Goal: Task Accomplishment & Management: Manage account settings

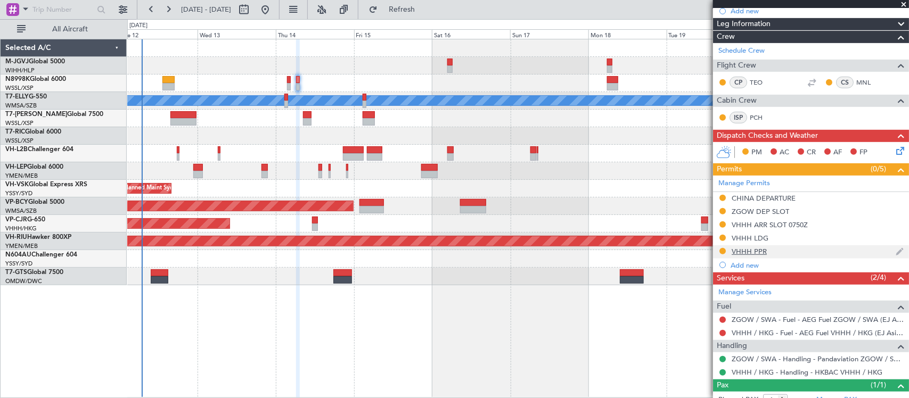
scroll to position [228, 0]
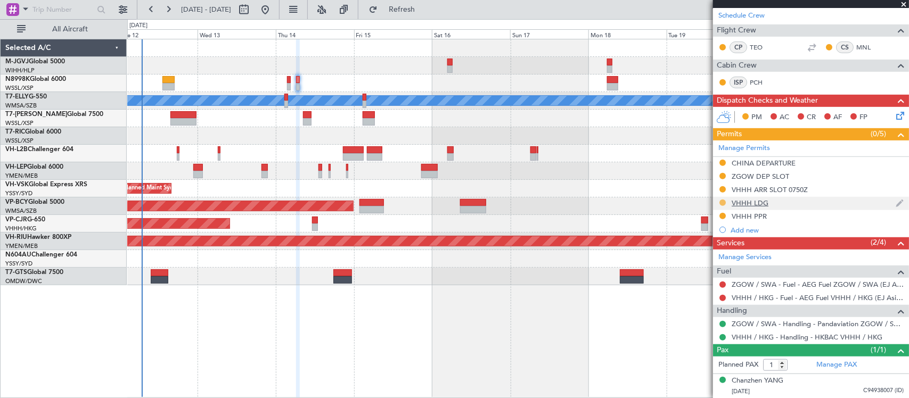
click at [723, 203] on button at bounding box center [722, 203] width 6 height 6
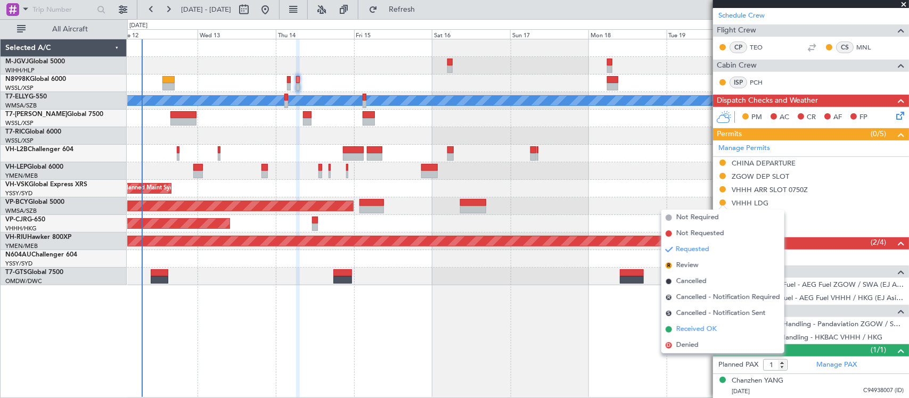
click at [704, 329] on span "Received OK" at bounding box center [696, 329] width 40 height 11
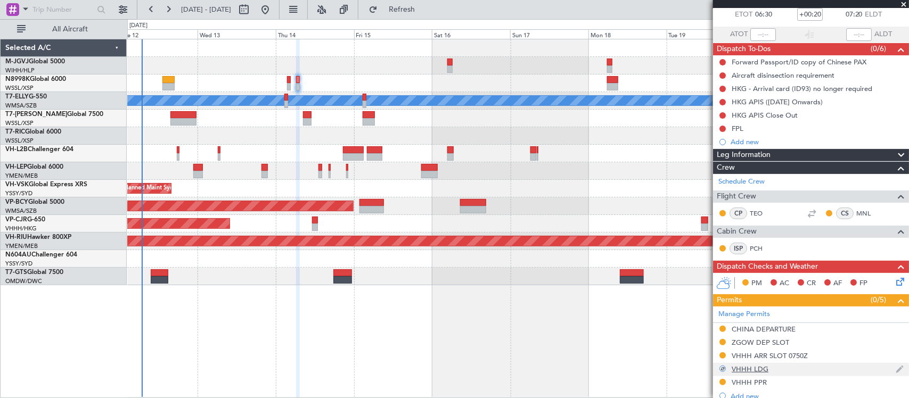
scroll to position [0, 0]
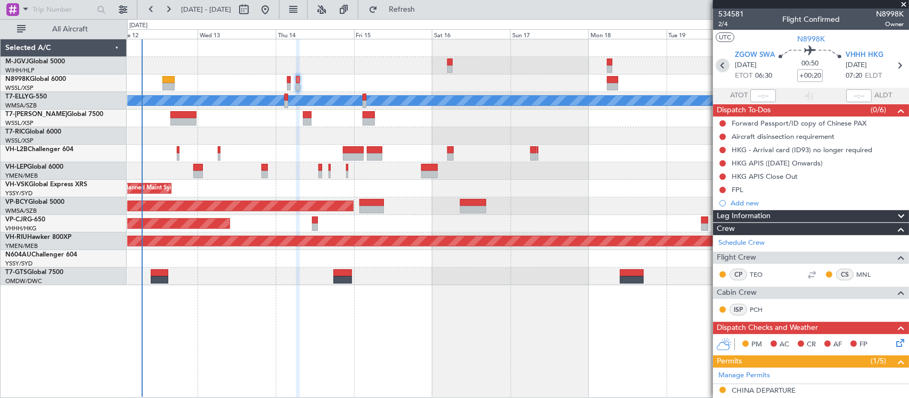
click at [720, 64] on icon at bounding box center [722, 66] width 14 height 14
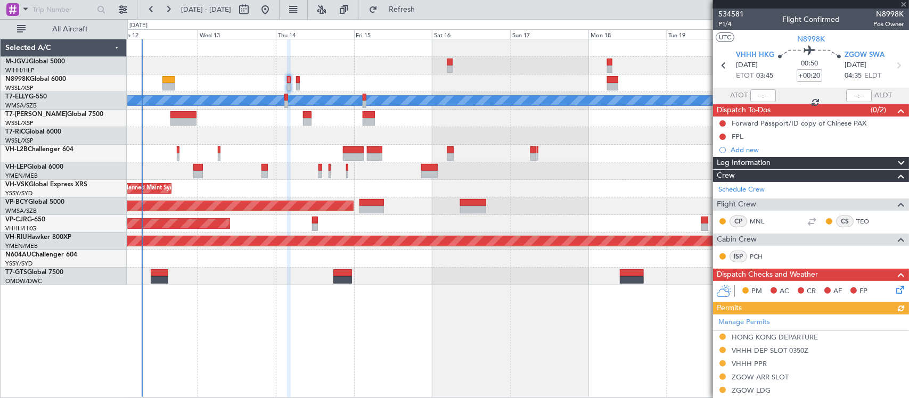
scroll to position [151, 0]
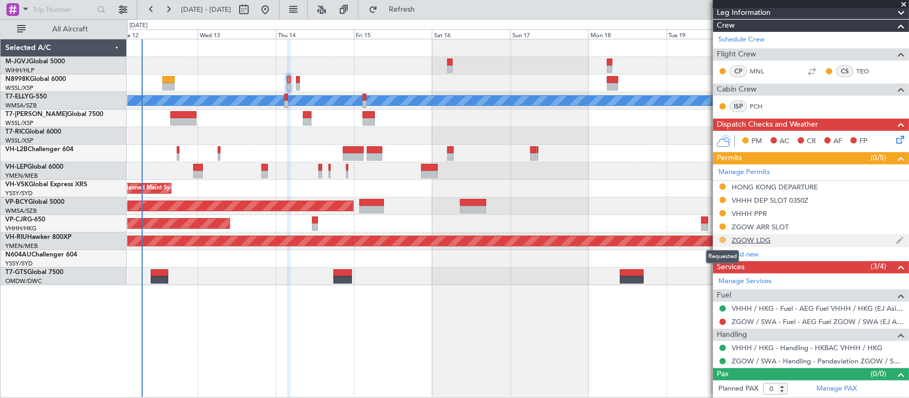
click at [722, 240] on button at bounding box center [722, 240] width 6 height 6
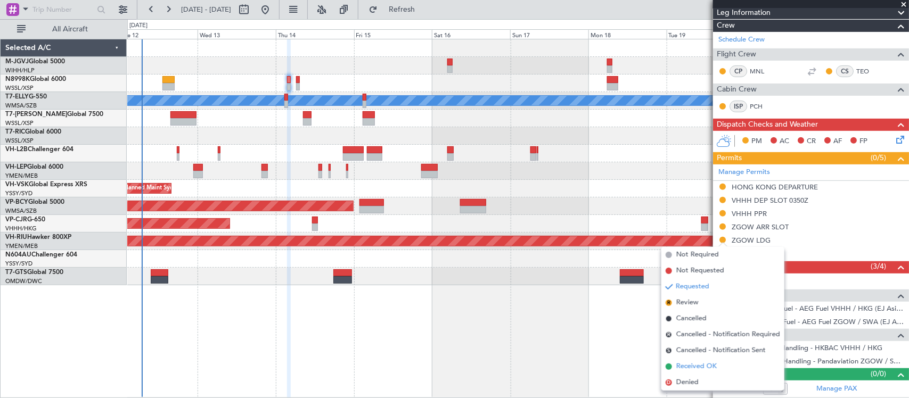
click at [704, 368] on span "Received OK" at bounding box center [696, 366] width 40 height 11
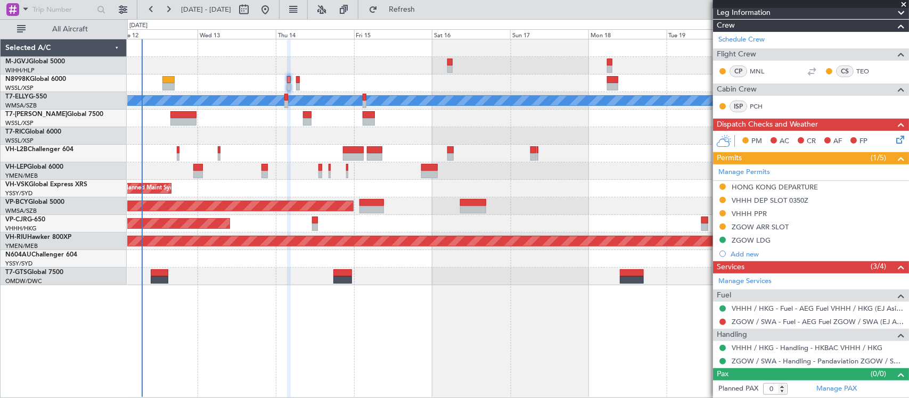
click at [722, 240] on button at bounding box center [722, 240] width 6 height 6
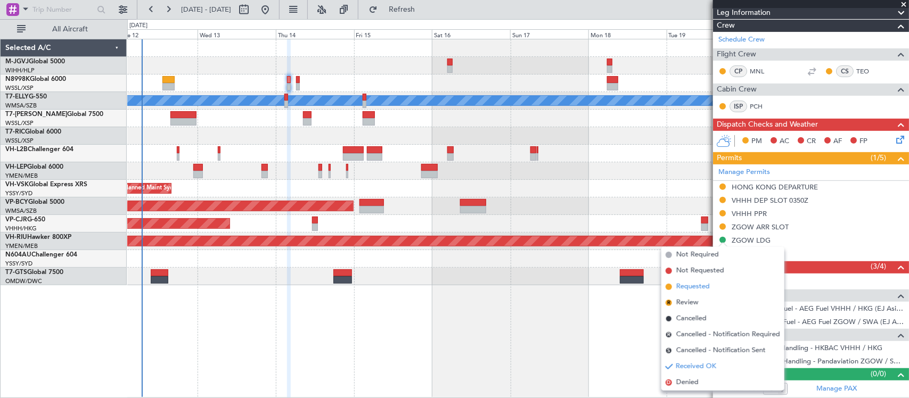
click at [703, 285] on span "Requested" at bounding box center [693, 287] width 34 height 11
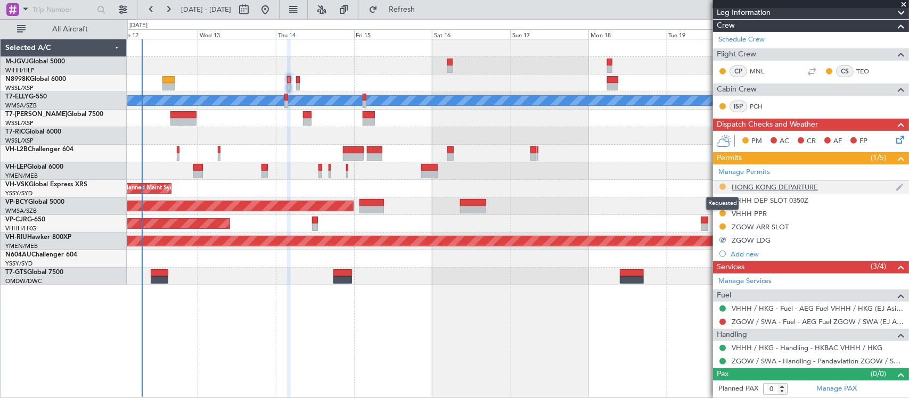
click at [723, 184] on button at bounding box center [722, 187] width 6 height 6
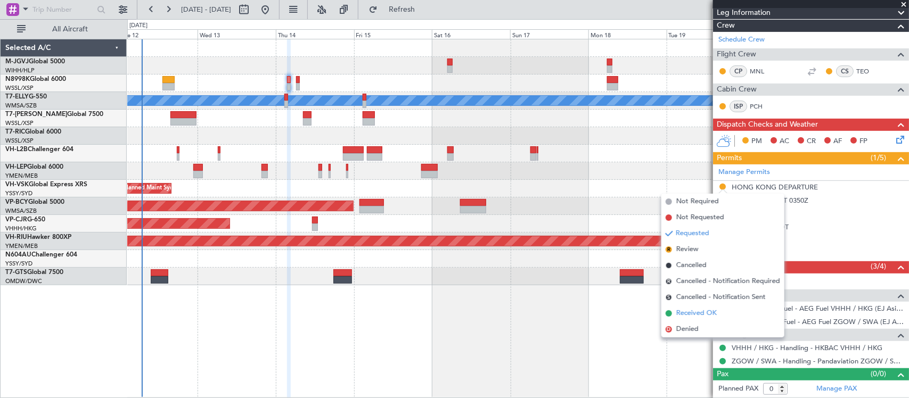
click at [696, 310] on span "Received OK" at bounding box center [696, 313] width 40 height 11
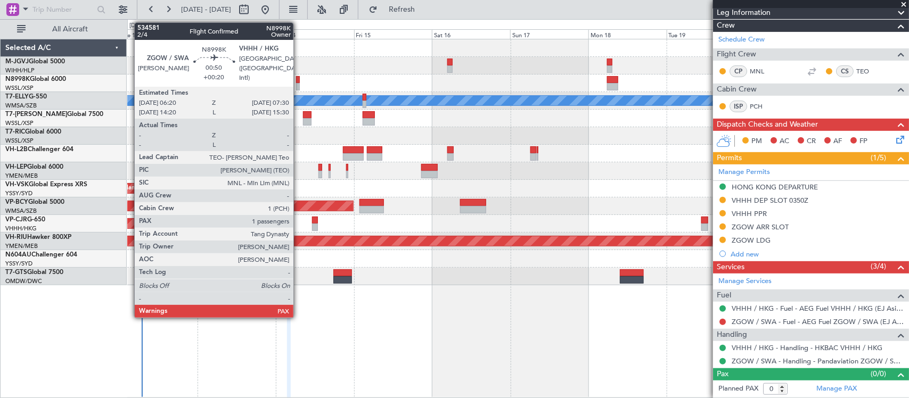
click at [299, 83] on div at bounding box center [298, 86] width 4 height 7
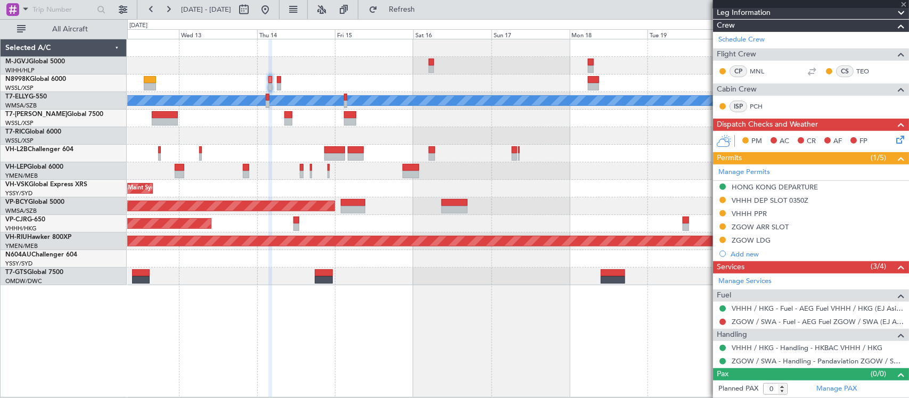
click at [523, 164] on div "[PERSON_NAME] Planned Maint [GEOGRAPHIC_DATA] ([GEOGRAPHIC_DATA]) Planned Maint…" at bounding box center [517, 162] width 781 height 246
type input "1"
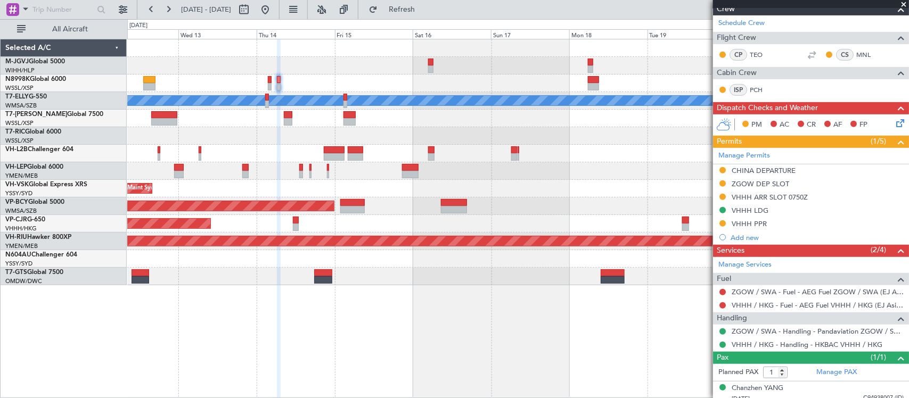
scroll to position [228, 0]
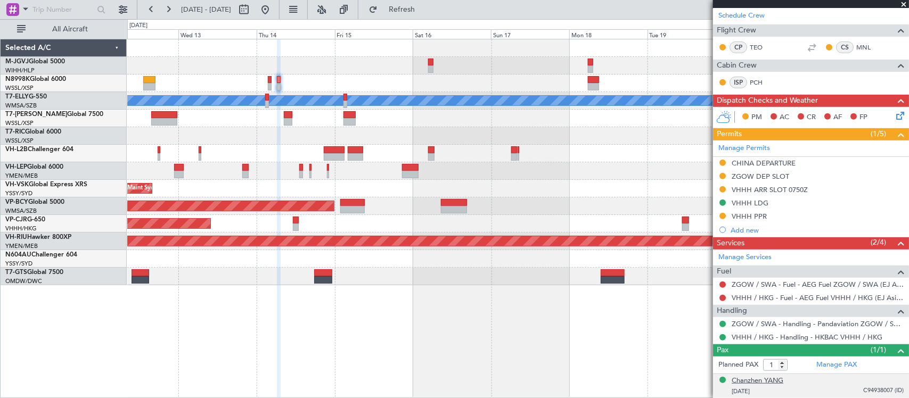
click at [748, 381] on div "Chanzhen YANG" at bounding box center [757, 381] width 52 height 11
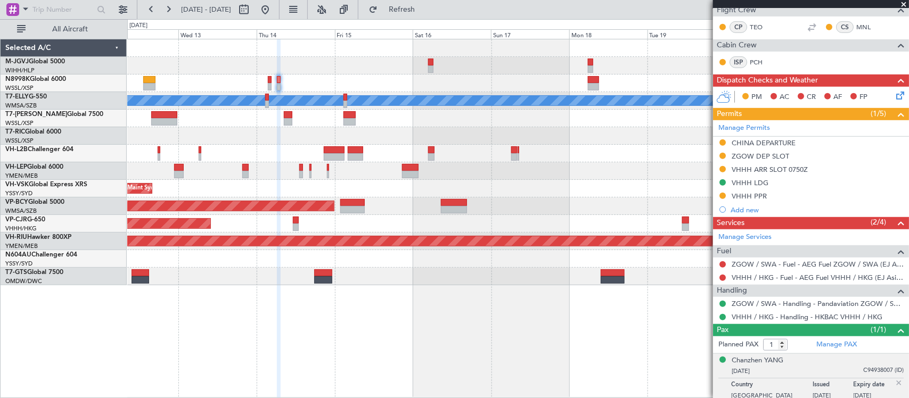
scroll to position [254, 0]
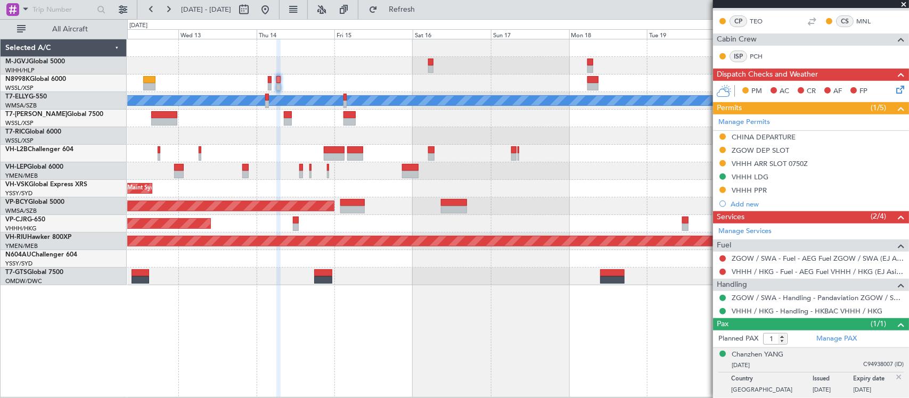
click at [499, 133] on div at bounding box center [517, 136] width 781 height 18
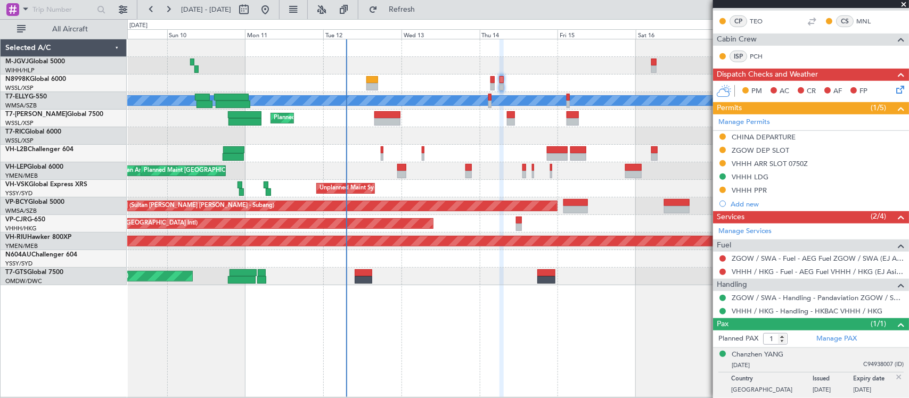
click at [391, 125] on div at bounding box center [387, 121] width 26 height 7
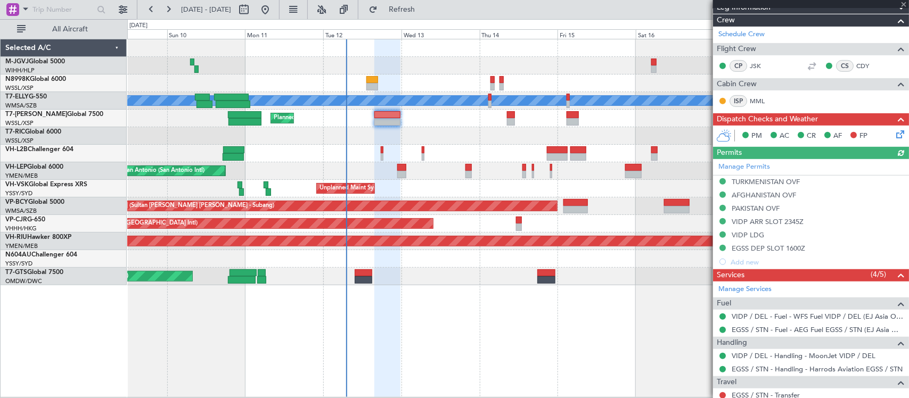
scroll to position [267, 0]
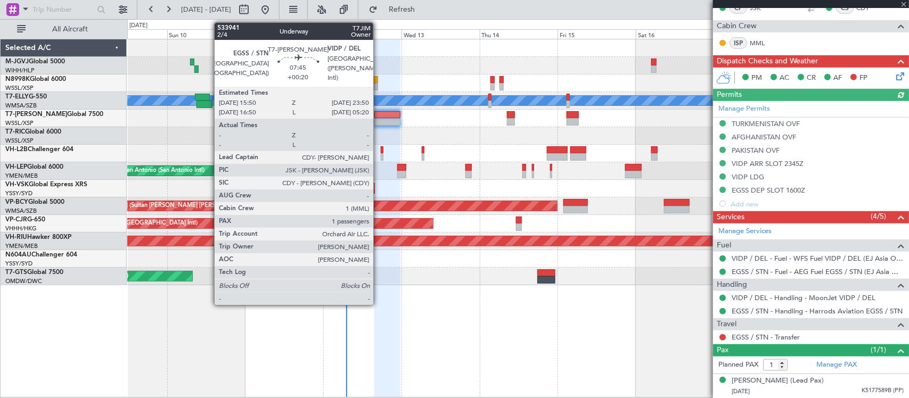
click at [378, 123] on div at bounding box center [387, 121] width 26 height 7
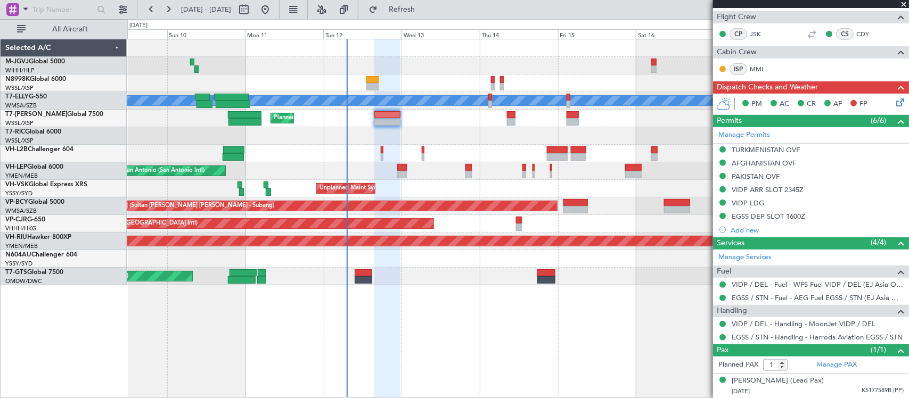
scroll to position [241, 0]
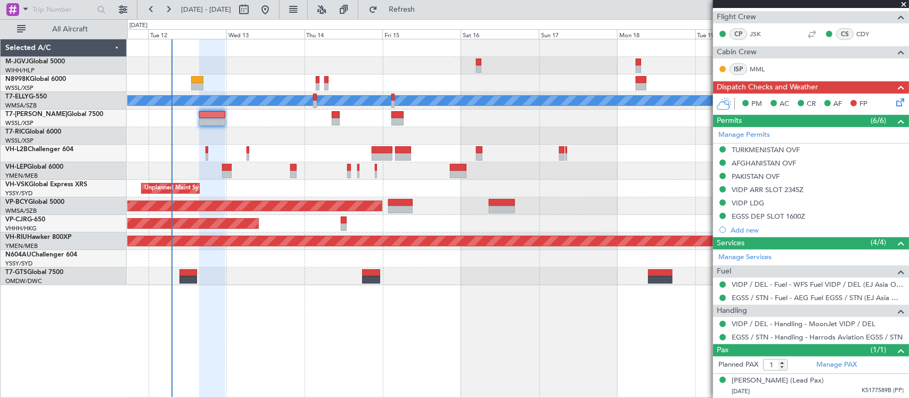
click at [366, 143] on div "[PERSON_NAME] Planned Maint [GEOGRAPHIC_DATA] ([GEOGRAPHIC_DATA]) Planned Maint…" at bounding box center [517, 162] width 781 height 246
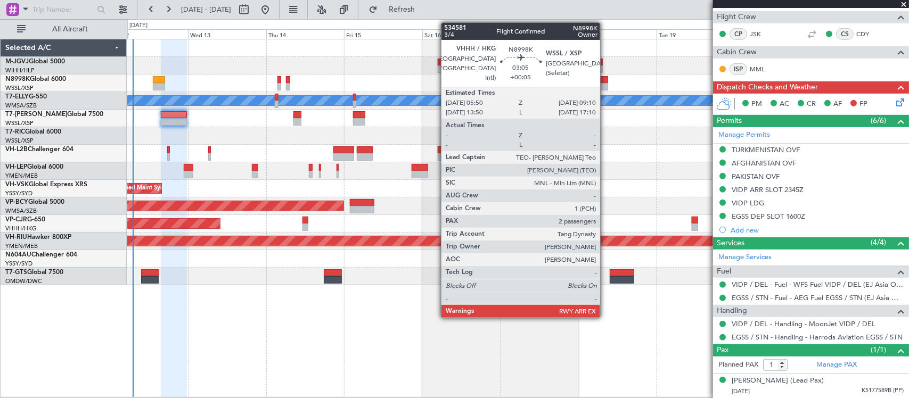
click at [605, 80] on div at bounding box center [602, 79] width 11 height 7
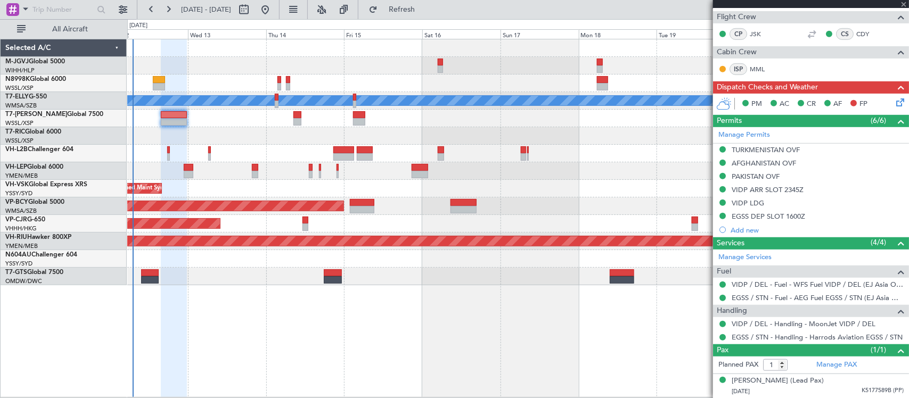
click at [417, 166] on div "[PERSON_NAME] Planned Maint [GEOGRAPHIC_DATA] ([GEOGRAPHIC_DATA]) Planned Maint…" at bounding box center [517, 162] width 781 height 246
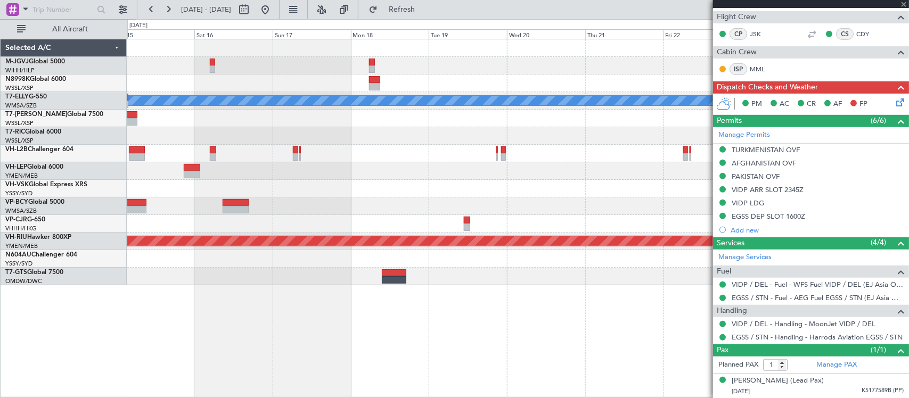
click at [497, 163] on div "[PERSON_NAME] Unplanned Maint Sydney ([PERSON_NAME] Intl) Planned Maint [GEOGRA…" at bounding box center [517, 162] width 781 height 246
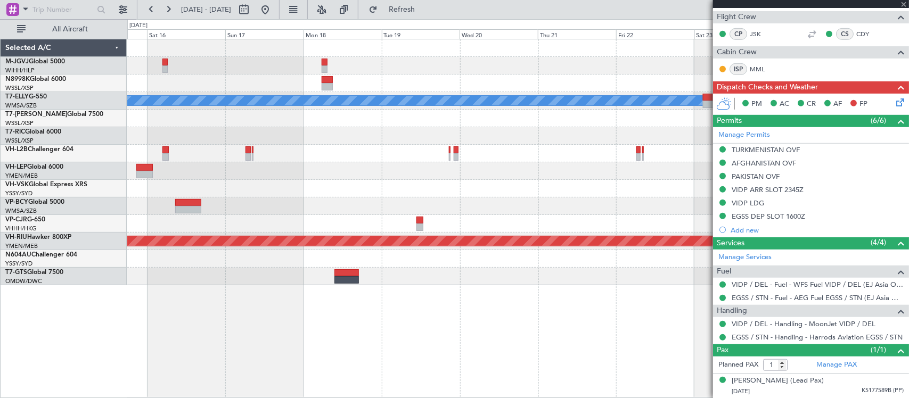
type input "+00:05"
type input "2"
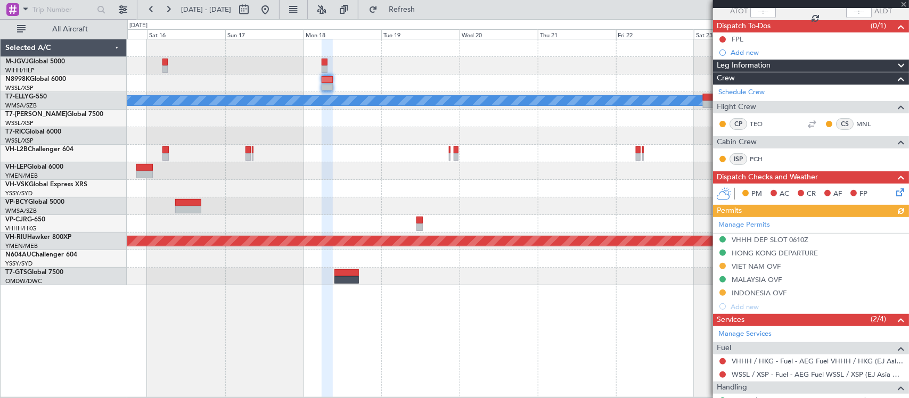
scroll to position [111, 0]
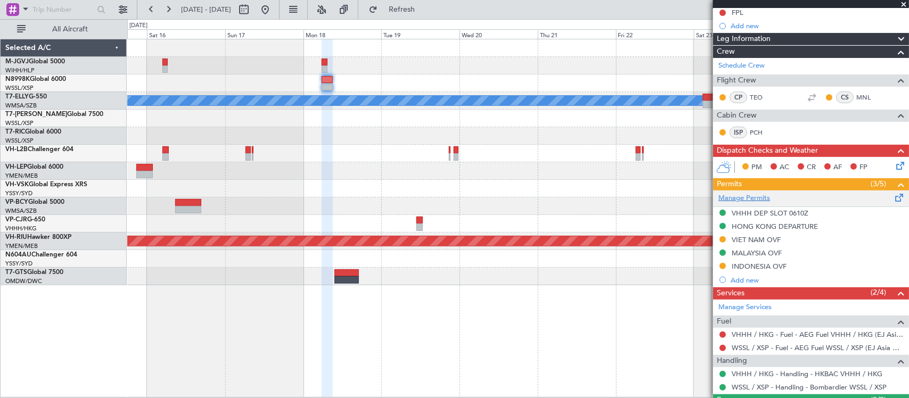
click at [757, 198] on link "Manage Permits" at bounding box center [744, 198] width 52 height 11
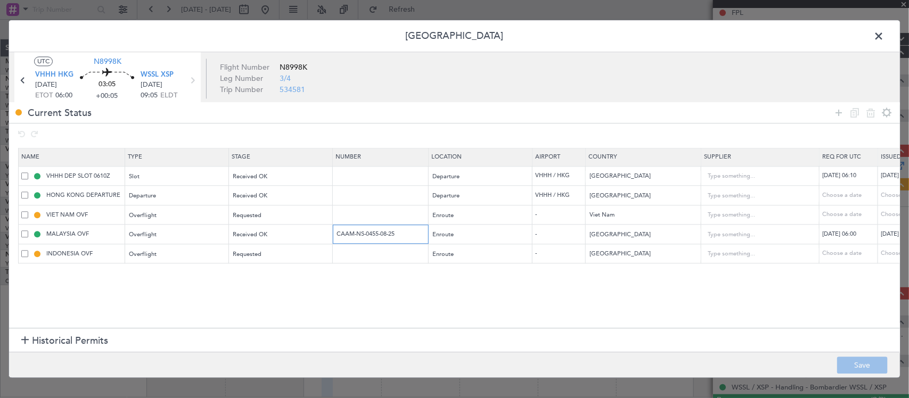
click at [402, 234] on input "CAAM-NS-0455-08-25" at bounding box center [381, 234] width 93 height 9
drag, startPoint x: 410, startPoint y: 234, endPoint x: 235, endPoint y: 243, distance: 174.8
click at [237, 243] on tr "MALAYSIA OVF Overflight Received OK CAAM-NS-0455-08-25 Enroute - [GEOGRAPHIC_DA…" at bounding box center [698, 235] width 1358 height 20
click at [402, 221] on td at bounding box center [381, 215] width 96 height 20
click at [400, 216] on input "text" at bounding box center [381, 214] width 93 height 9
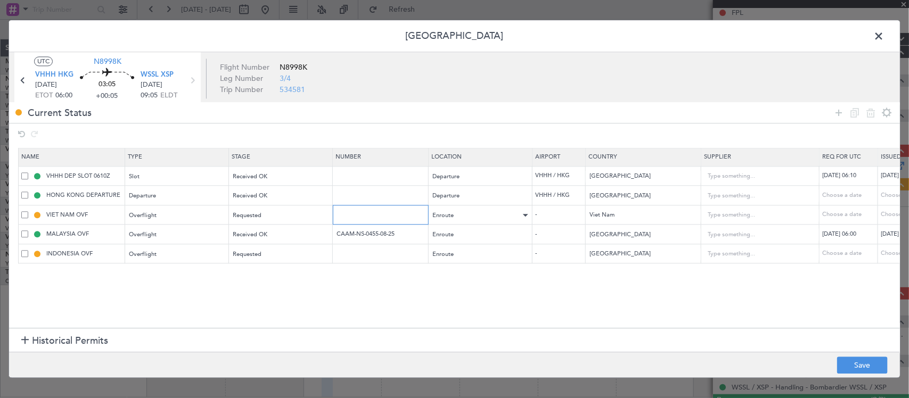
paste input "OF-5275/8/2025VN"
type input "OF-5275/8/2025VN"
click at [894, 214] on div "Choose a date" at bounding box center [907, 215] width 55 height 9
select select "8"
select select "2025"
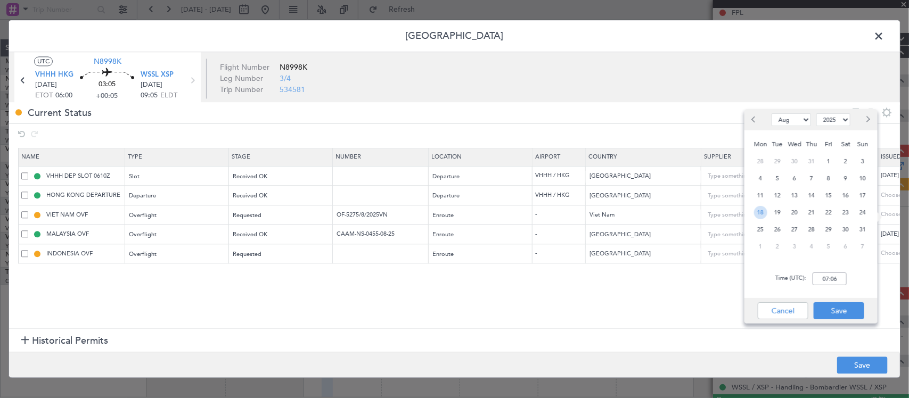
click at [759, 214] on span "18" at bounding box center [760, 212] width 13 height 13
click at [837, 277] on input "00:00" at bounding box center [829, 279] width 34 height 13
type input "06:00"
click at [839, 307] on button "Save" at bounding box center [838, 310] width 51 height 17
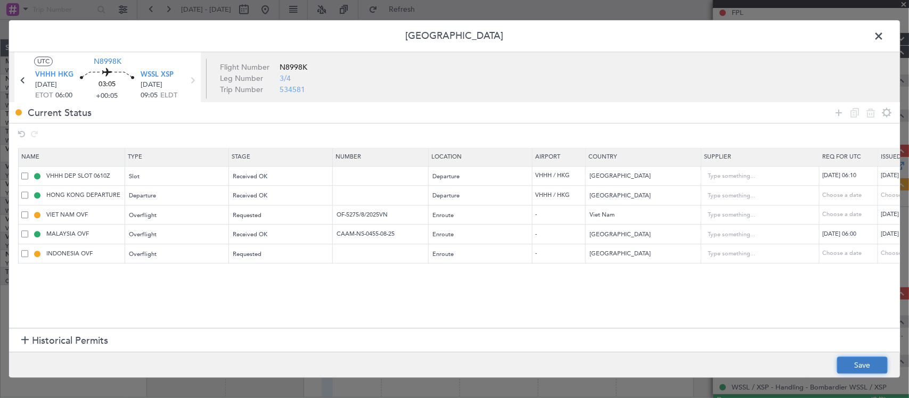
click at [853, 360] on button "Save" at bounding box center [862, 365] width 51 height 17
click at [884, 30] on span at bounding box center [884, 38] width 0 height 21
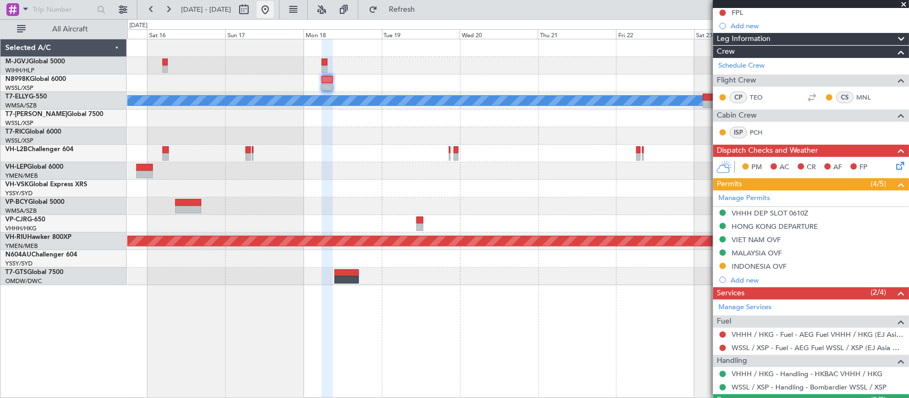
click at [274, 10] on button at bounding box center [265, 9] width 17 height 17
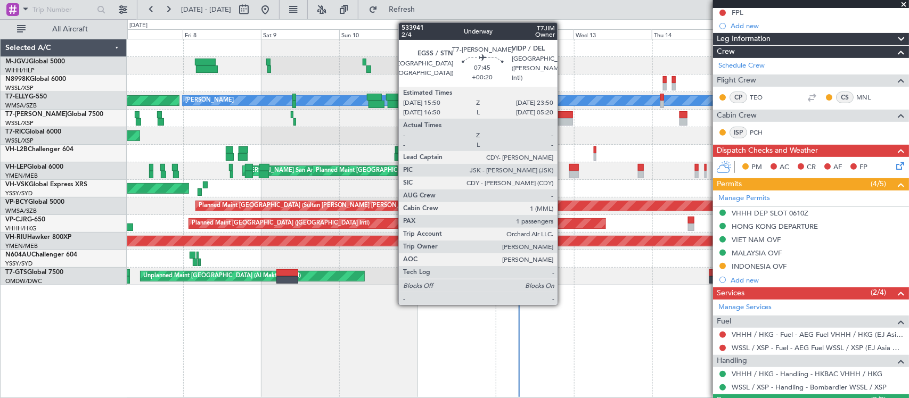
click at [563, 118] on div at bounding box center [559, 121] width 26 height 7
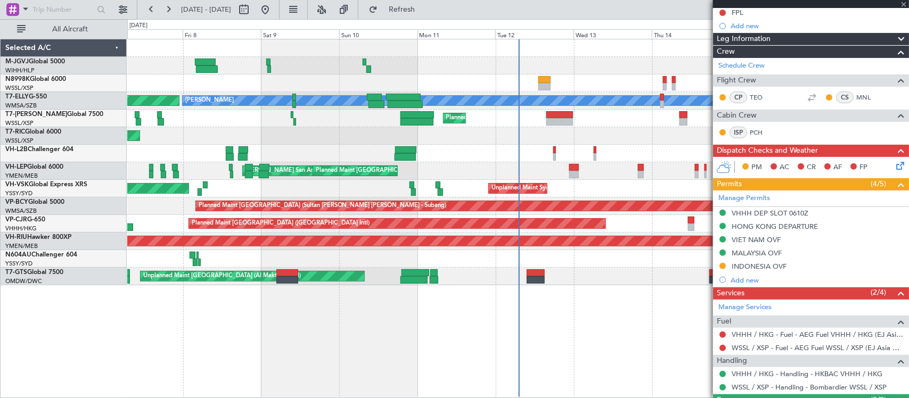
type input "+00:20"
type input "1"
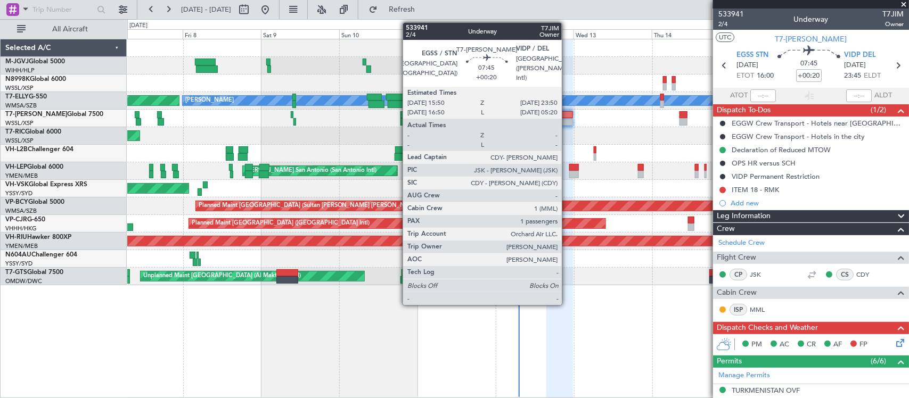
click at [567, 116] on div at bounding box center [559, 114] width 26 height 7
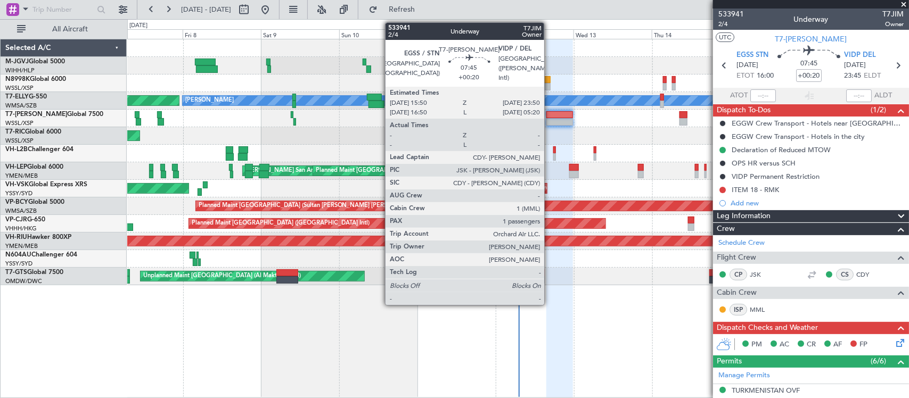
click at [549, 118] on div at bounding box center [559, 114] width 26 height 7
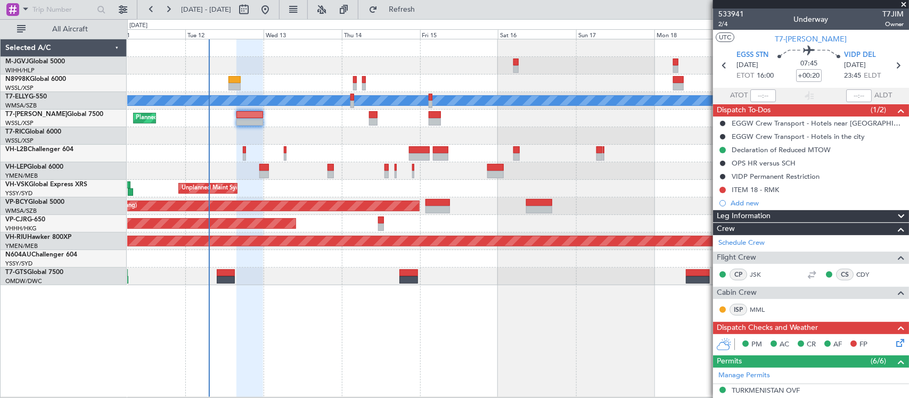
click at [278, 132] on div "[PERSON_NAME] Planned Maint [GEOGRAPHIC_DATA] ([GEOGRAPHIC_DATA]) [PERSON_NAME]…" at bounding box center [517, 162] width 781 height 246
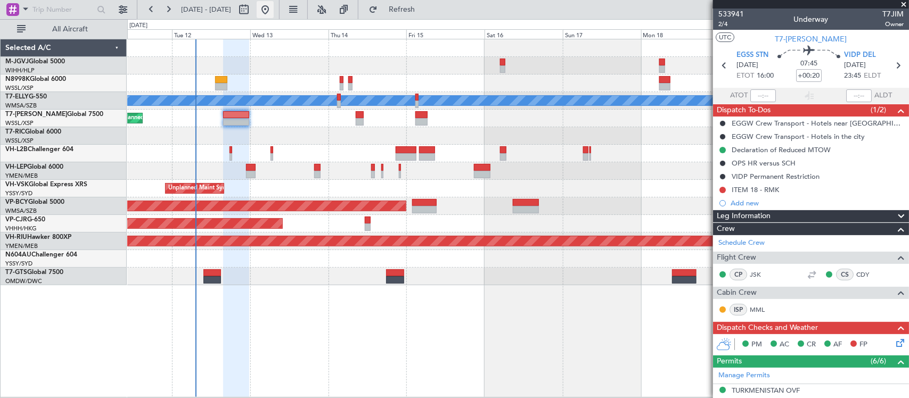
type input "[PERSON_NAME] (BTA)"
click at [721, 192] on button at bounding box center [722, 190] width 6 height 6
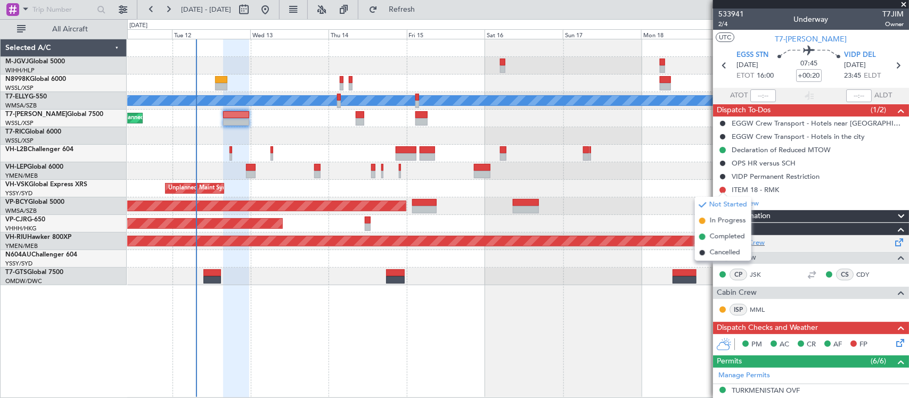
click at [723, 237] on span "Completed" at bounding box center [727, 237] width 35 height 11
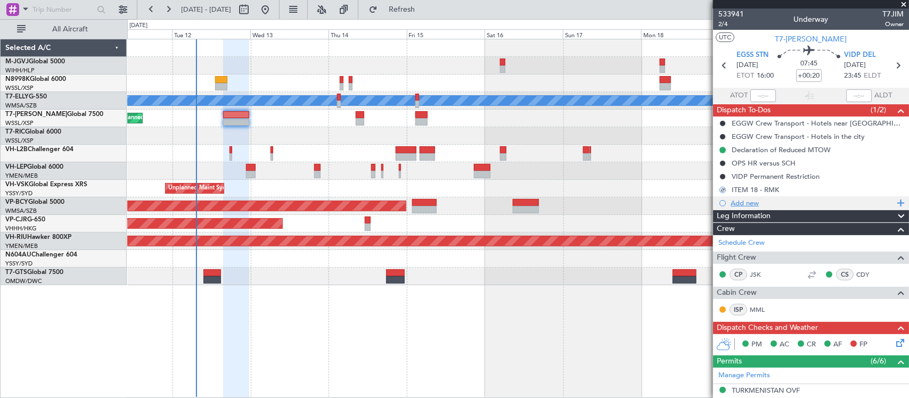
scroll to position [221, 0]
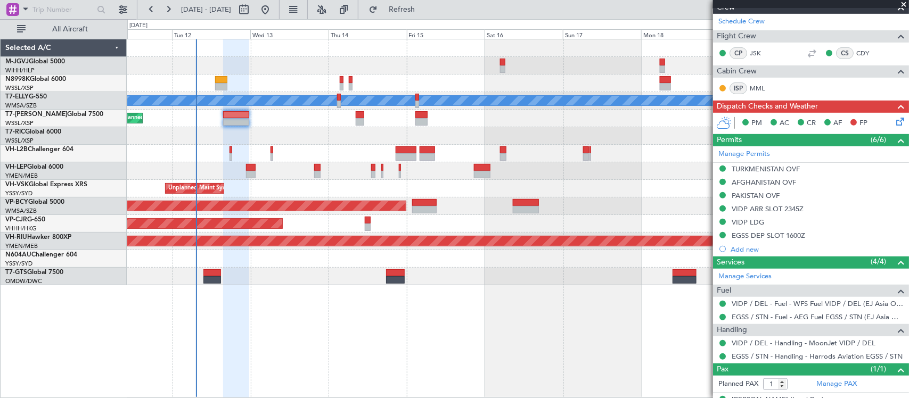
click at [894, 121] on icon at bounding box center [898, 120] width 9 height 9
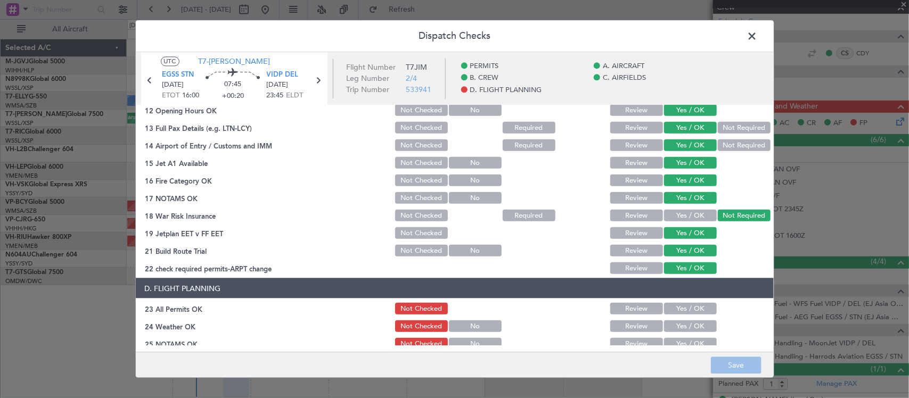
scroll to position [383, 0]
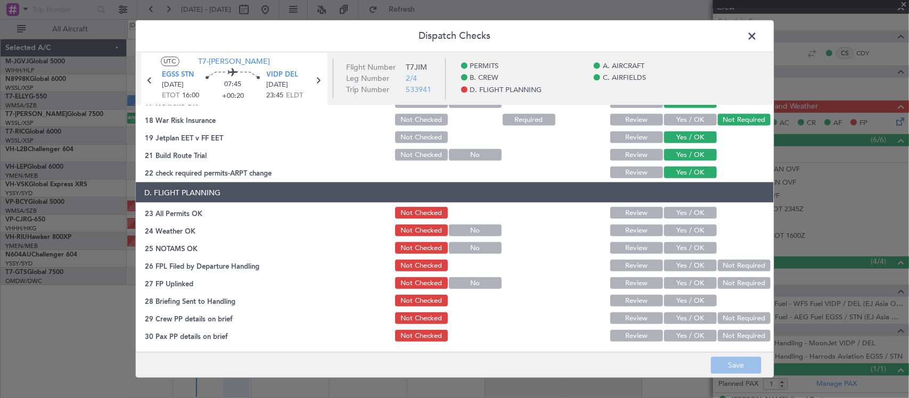
click at [694, 215] on button "Yes / OK" at bounding box center [690, 213] width 53 height 12
click at [696, 229] on button "Yes / OK" at bounding box center [690, 231] width 53 height 12
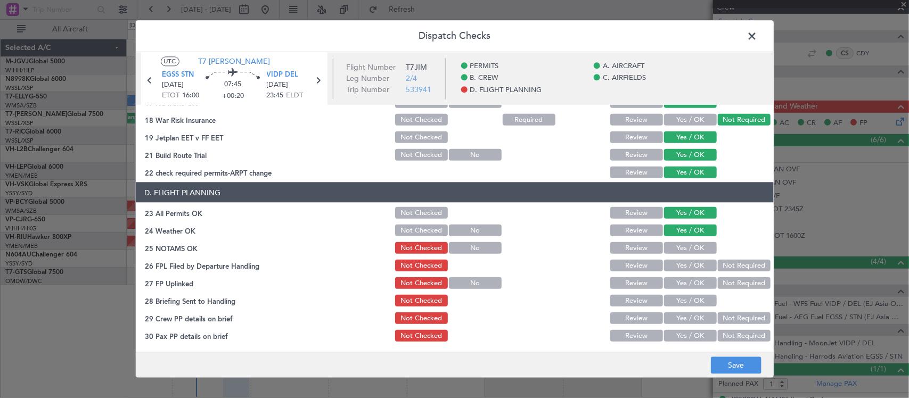
click at [696, 249] on button "Yes / OK" at bounding box center [690, 248] width 53 height 12
click at [695, 261] on button "Yes / OK" at bounding box center [690, 266] width 53 height 12
click at [719, 262] on button "Not Required" at bounding box center [743, 266] width 53 height 12
click at [690, 281] on button "Yes / OK" at bounding box center [690, 283] width 53 height 12
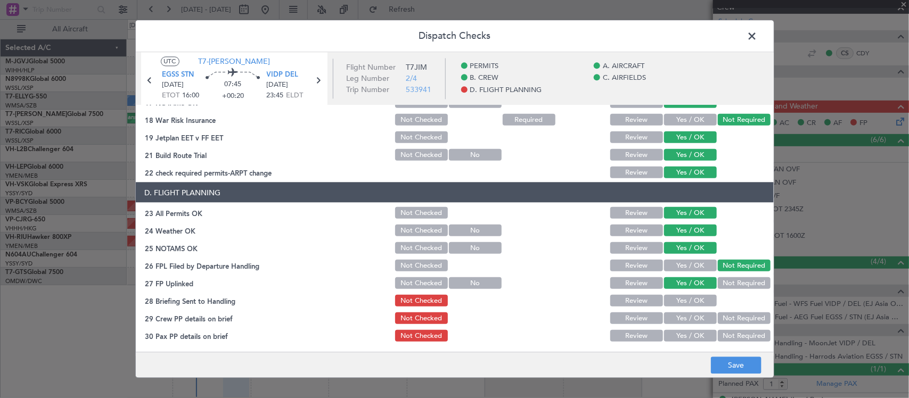
click at [687, 302] on button "Yes / OK" at bounding box center [690, 301] width 53 height 12
click at [690, 317] on button "Yes / OK" at bounding box center [690, 318] width 53 height 12
click at [694, 331] on button "Yes / OK" at bounding box center [690, 336] width 53 height 12
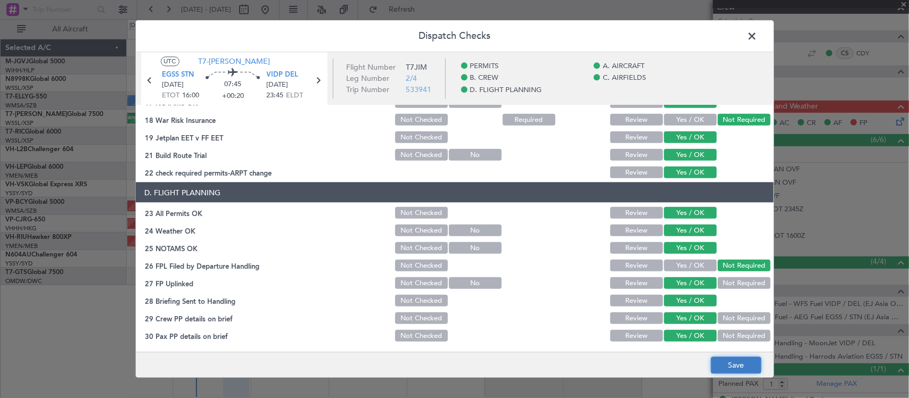
click at [733, 369] on button "Save" at bounding box center [736, 365] width 51 height 17
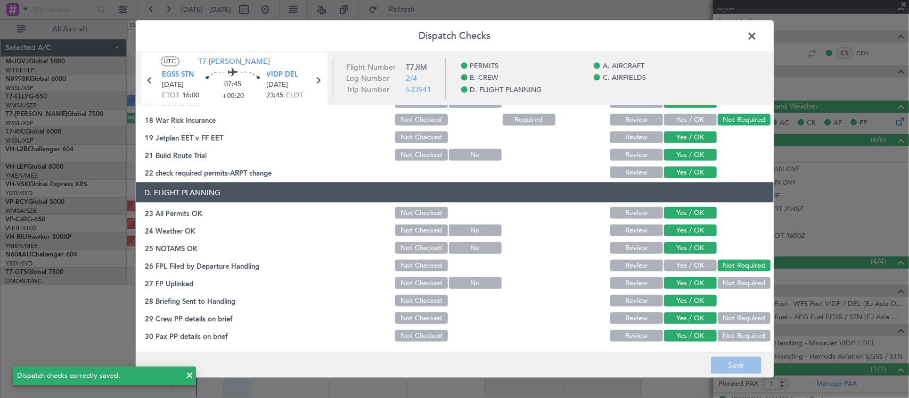
click at [757, 38] on span at bounding box center [757, 38] width 0 height 21
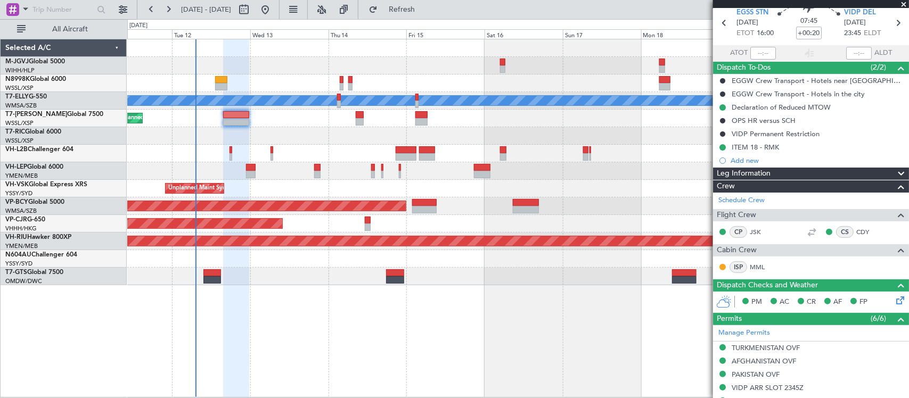
scroll to position [0, 0]
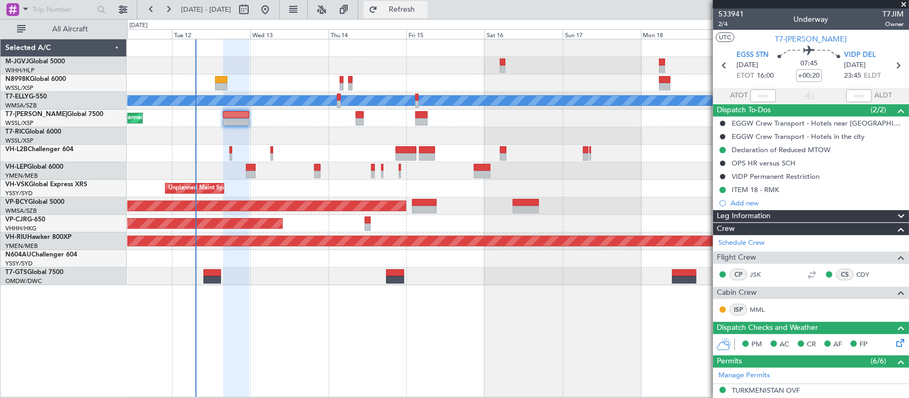
click at [411, 14] on button "Refresh" at bounding box center [396, 9] width 64 height 17
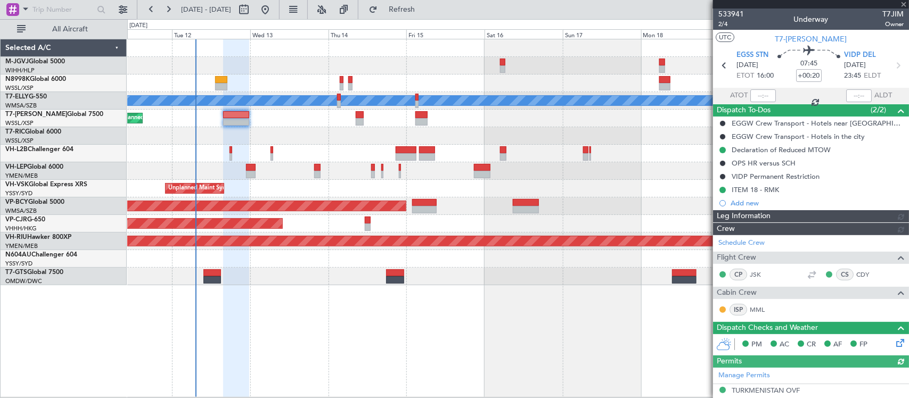
type input "[PERSON_NAME] (BTA)"
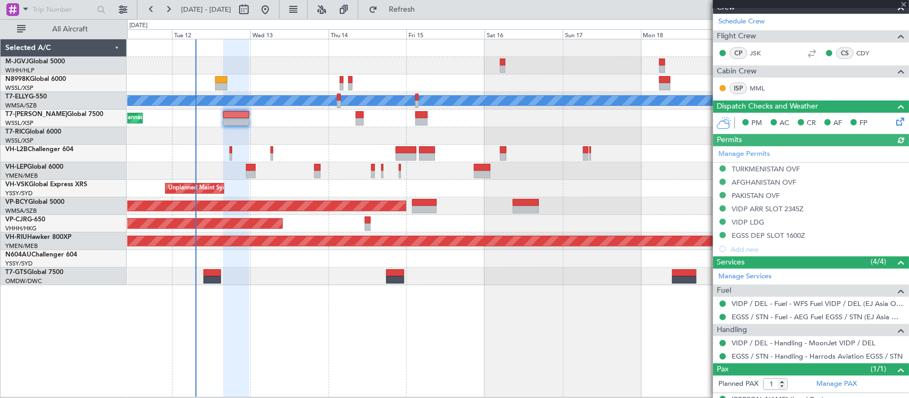
scroll to position [241, 0]
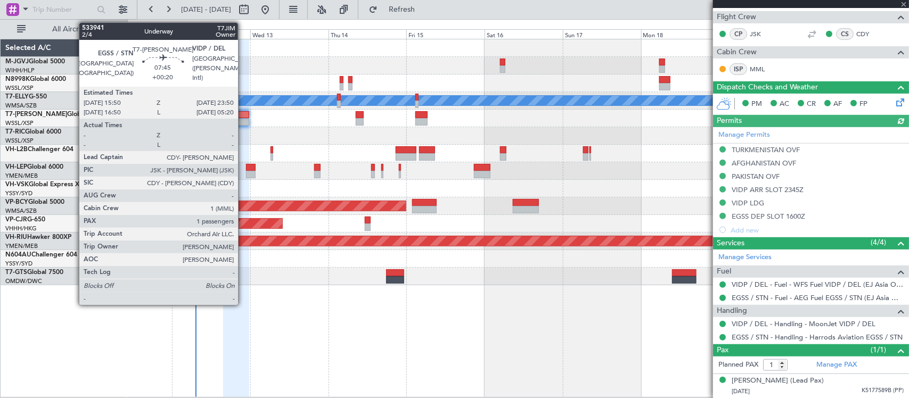
click at [243, 122] on div at bounding box center [236, 121] width 26 height 7
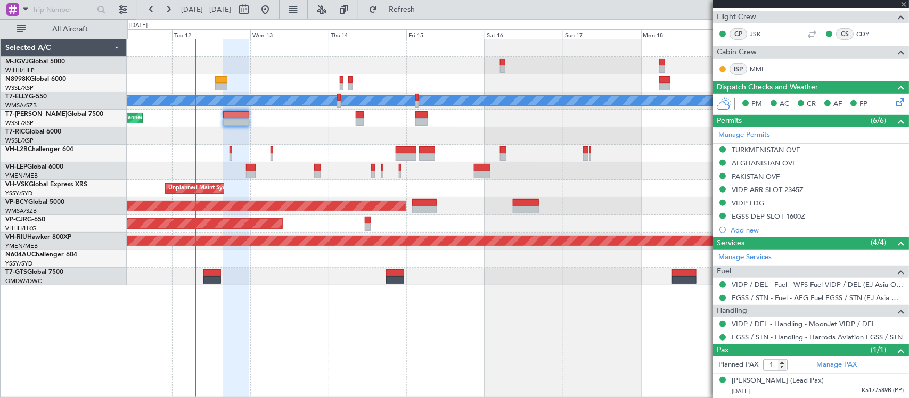
scroll to position [0, 0]
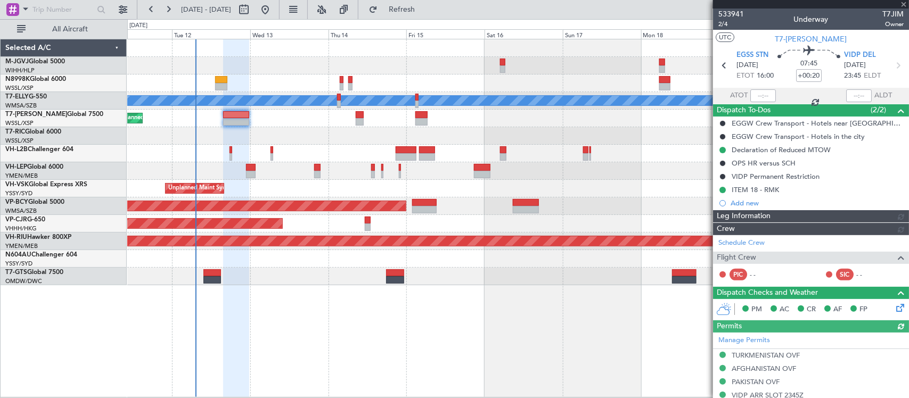
type input "[PERSON_NAME] (BTA)"
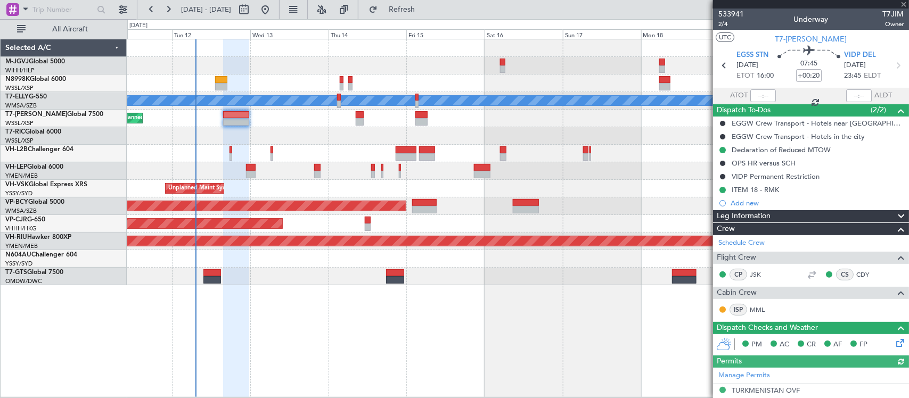
click at [894, 343] on icon at bounding box center [898, 341] width 9 height 9
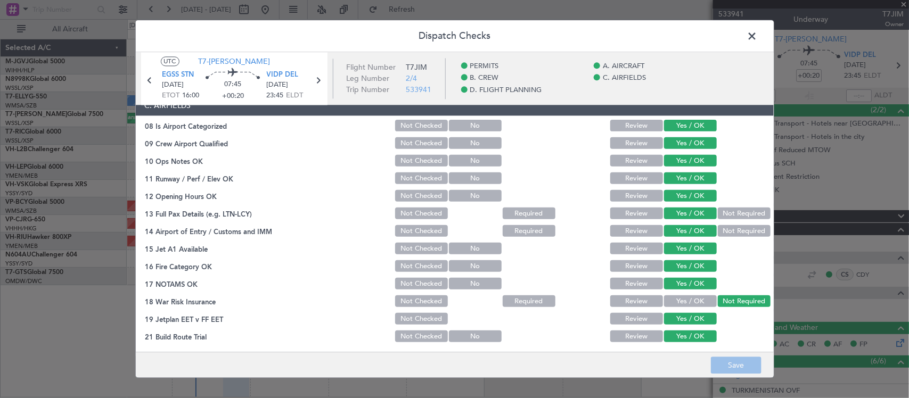
scroll to position [383, 0]
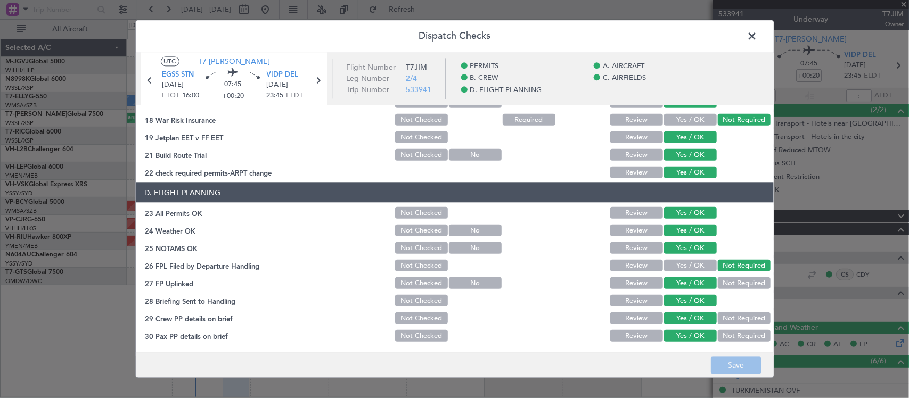
click at [623, 283] on button "Review" at bounding box center [636, 283] width 53 height 12
click at [736, 365] on button "Save" at bounding box center [736, 365] width 51 height 17
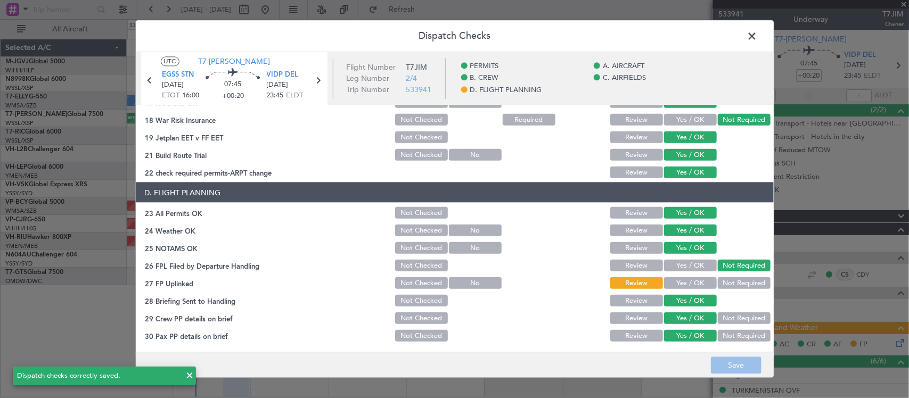
click at [757, 35] on span at bounding box center [757, 38] width 0 height 21
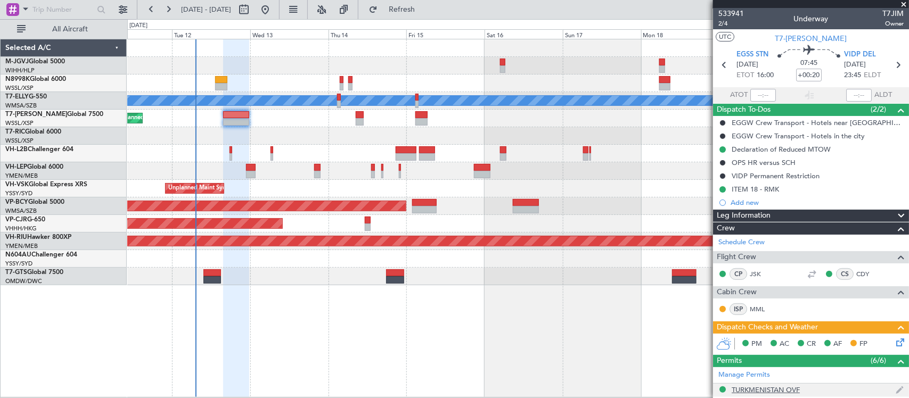
scroll to position [0, 0]
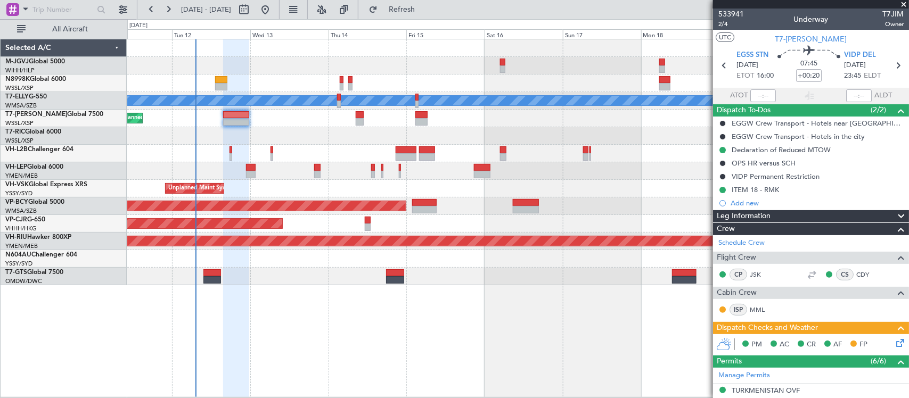
click at [894, 343] on icon at bounding box center [898, 341] width 9 height 9
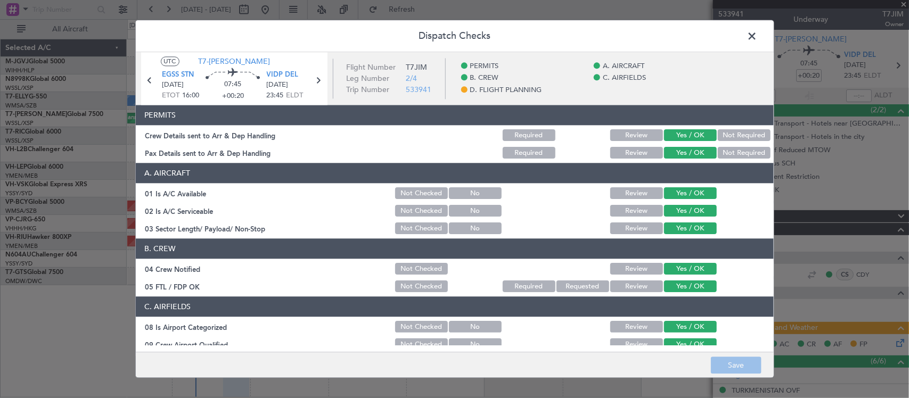
scroll to position [383, 0]
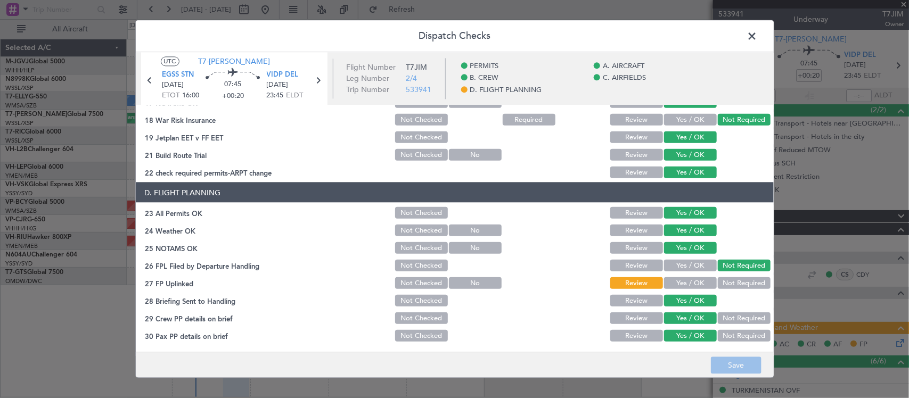
click at [672, 277] on button "Yes / OK" at bounding box center [690, 283] width 53 height 12
click at [737, 365] on button "Save" at bounding box center [736, 365] width 51 height 17
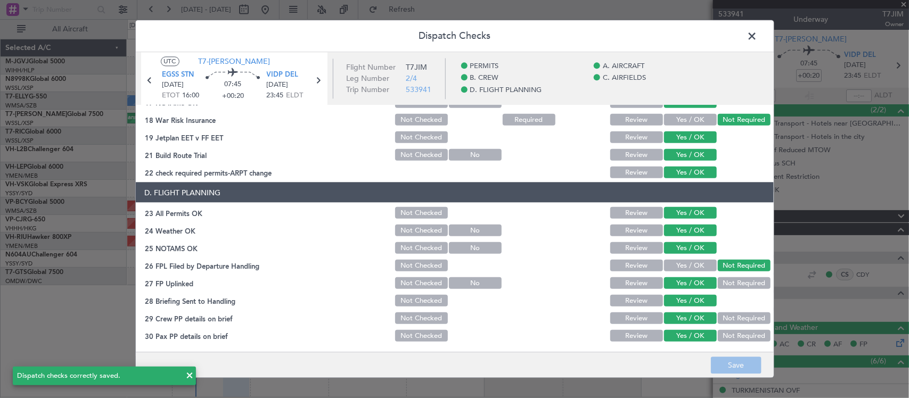
click at [757, 38] on span at bounding box center [757, 38] width 0 height 21
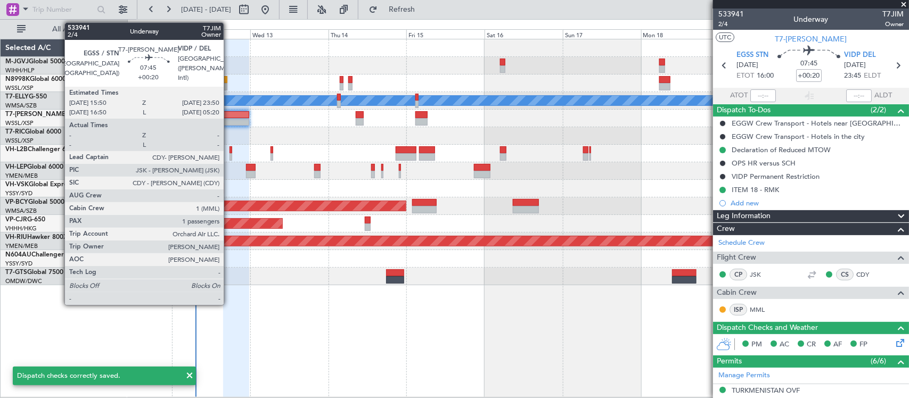
click at [229, 117] on div at bounding box center [236, 114] width 26 height 7
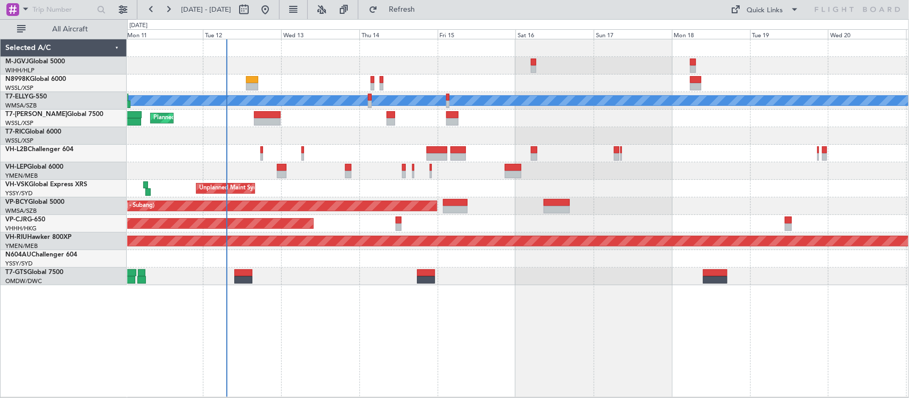
click at [320, 168] on div "[PERSON_NAME] Planned Maint [GEOGRAPHIC_DATA] ([GEOGRAPHIC_DATA]) [PERSON_NAME]…" at bounding box center [517, 162] width 781 height 246
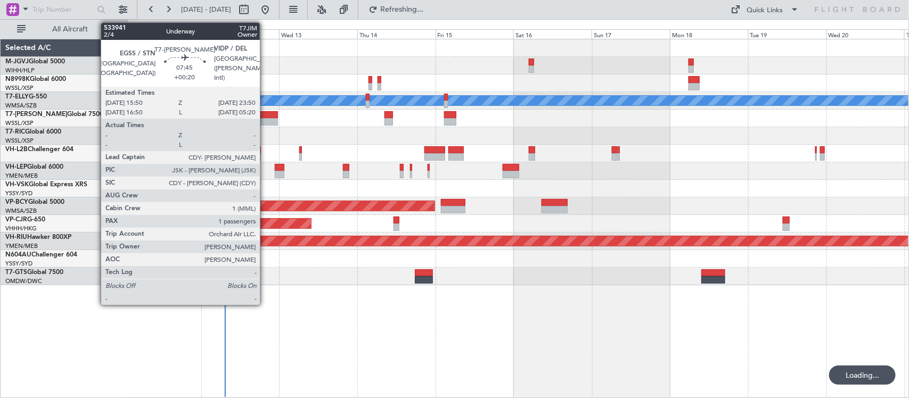
click at [266, 118] on div at bounding box center [265, 121] width 26 height 7
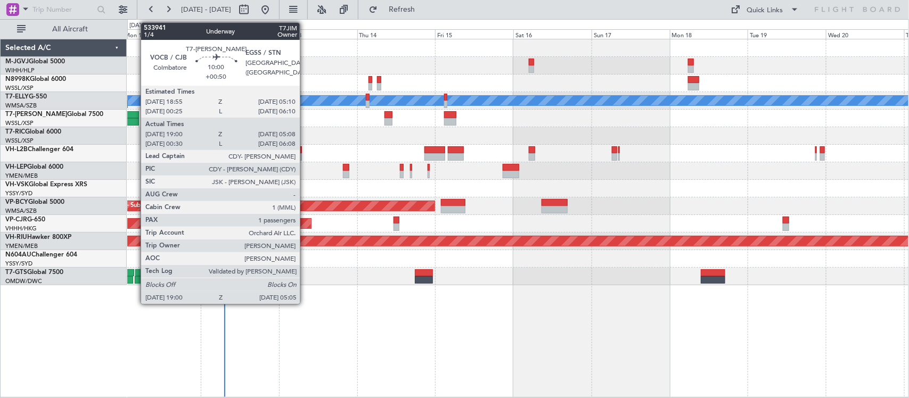
click at [136, 118] on div at bounding box center [122, 121] width 33 height 7
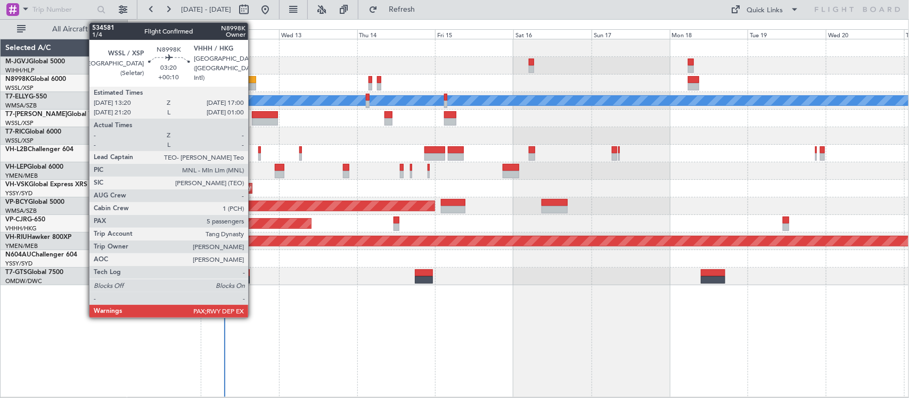
click at [253, 78] on div at bounding box center [250, 79] width 12 height 7
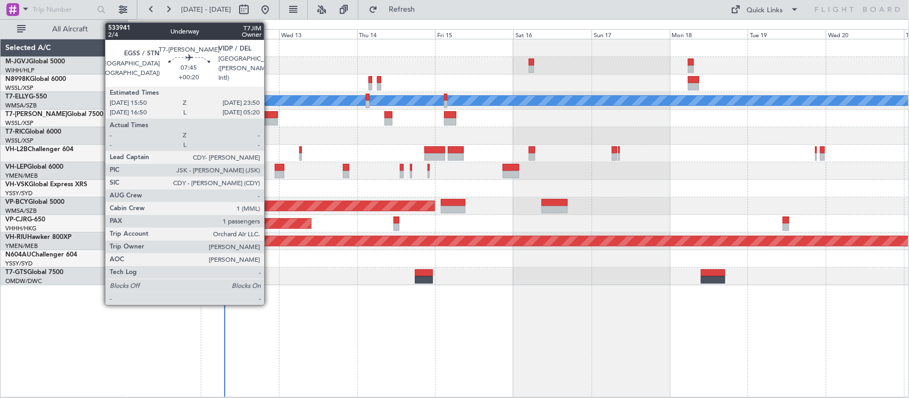
click at [269, 117] on div at bounding box center [265, 114] width 26 height 7
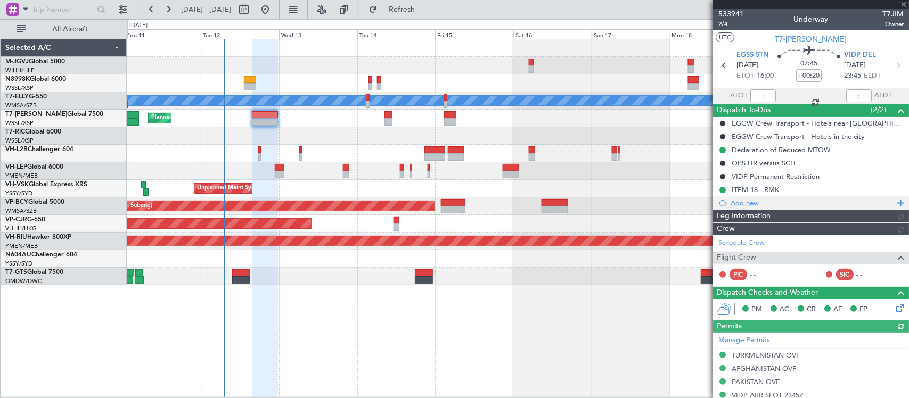
type input "[PERSON_NAME] (BTA)"
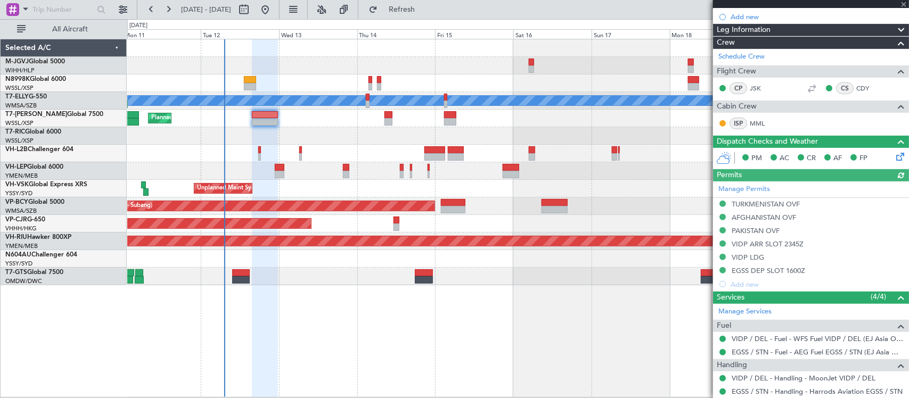
scroll to position [241, 0]
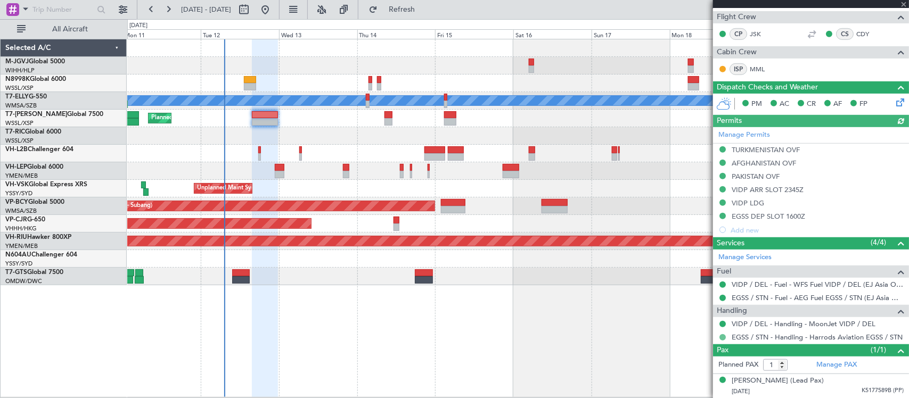
click at [722, 340] on mat-tooltip-component "Confirmed" at bounding box center [723, 354] width 48 height 28
click at [722, 335] on button at bounding box center [722, 337] width 6 height 6
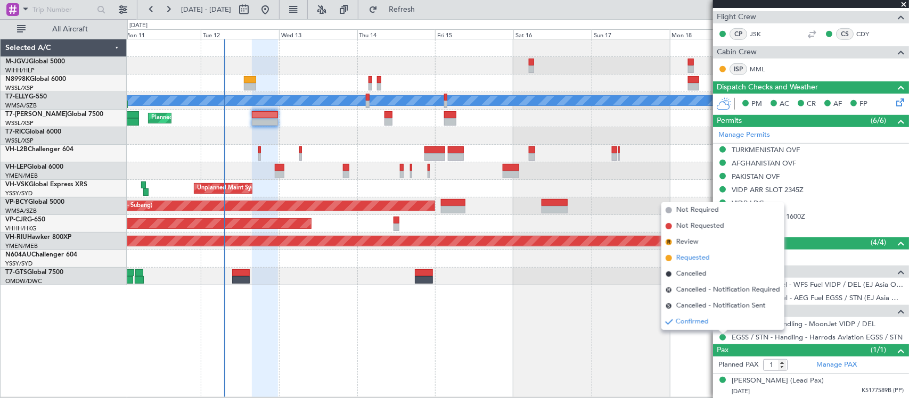
click at [692, 259] on span "Requested" at bounding box center [693, 258] width 34 height 11
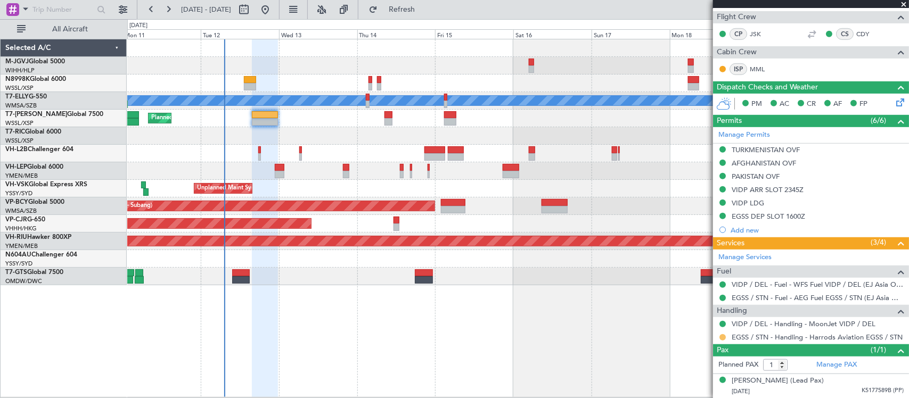
click at [724, 336] on button at bounding box center [722, 337] width 6 height 6
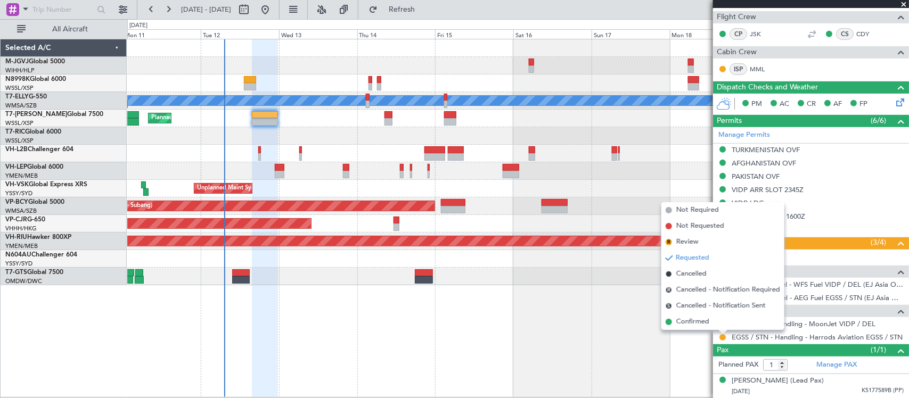
click at [720, 331] on div at bounding box center [723, 333] width 9 height 4
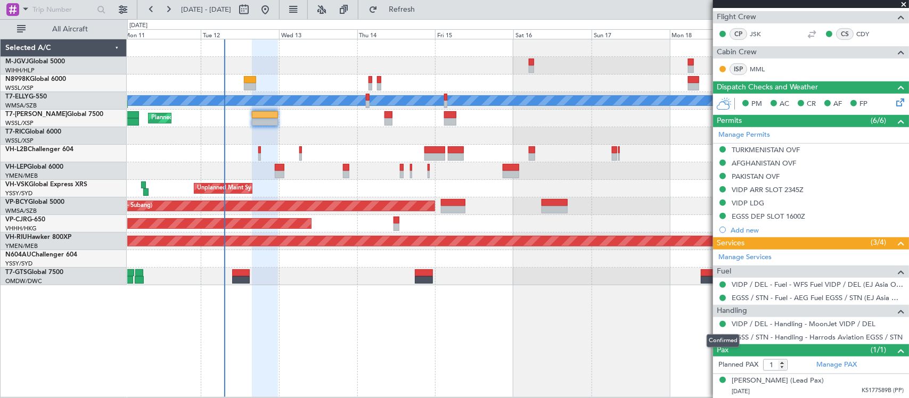
click at [722, 341] on div "Confirmed" at bounding box center [722, 340] width 33 height 13
click at [723, 337] on button at bounding box center [722, 337] width 6 height 6
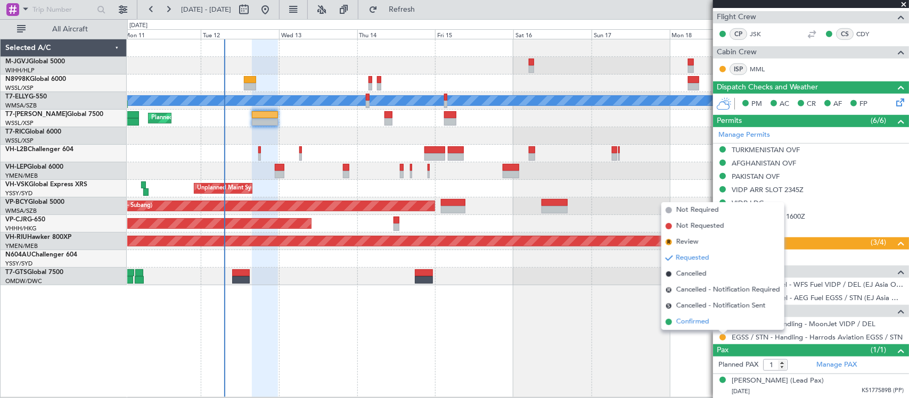
click at [688, 323] on span "Confirmed" at bounding box center [692, 322] width 33 height 11
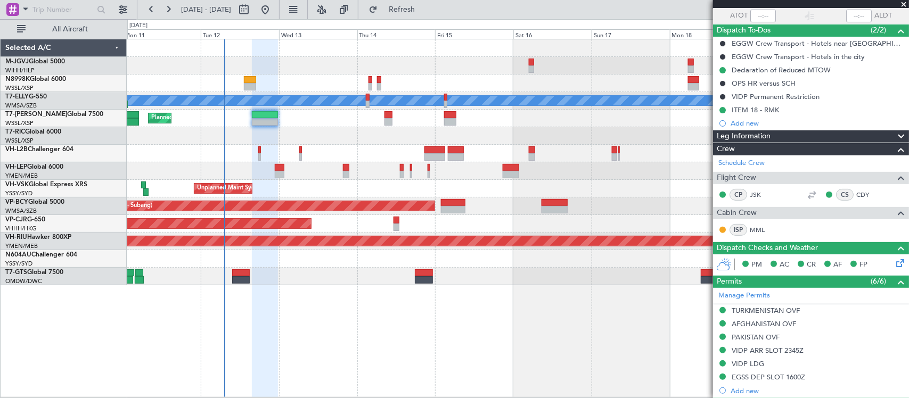
scroll to position [0, 0]
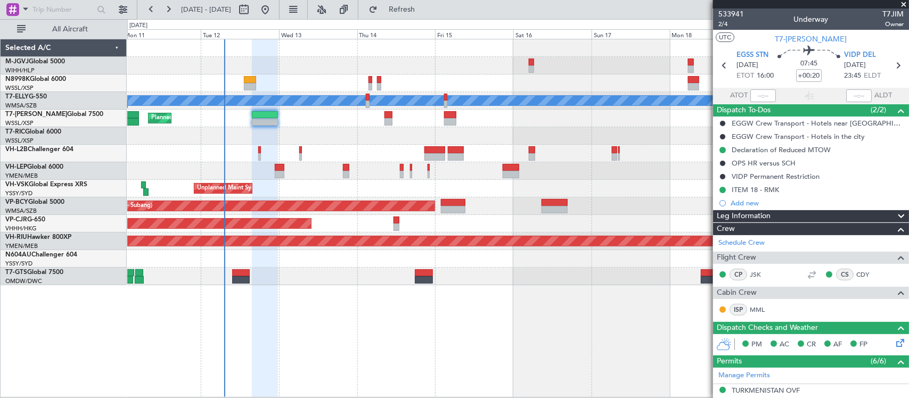
click at [901, 6] on span at bounding box center [903, 5] width 11 height 10
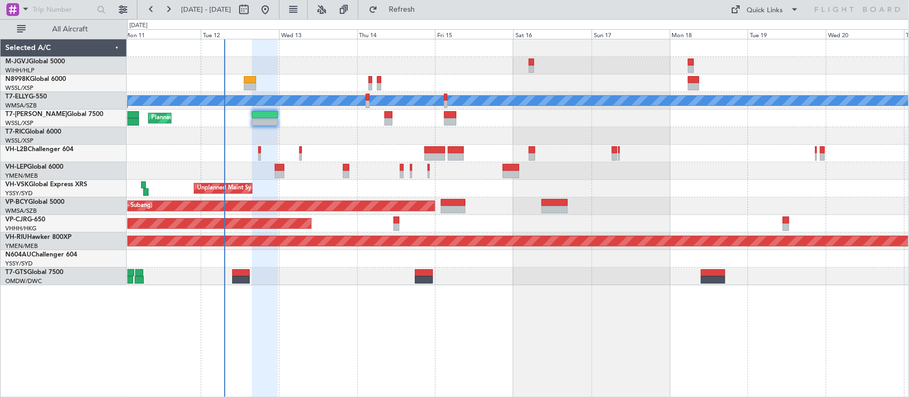
type input "0"
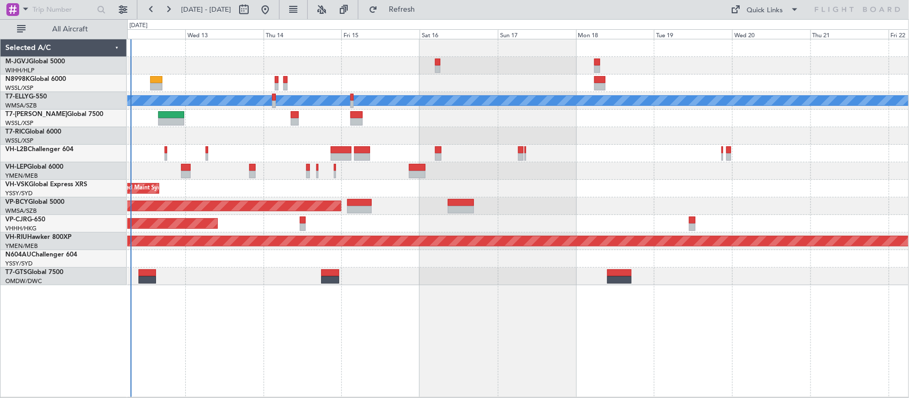
click at [562, 224] on div "[PERSON_NAME] Planned Maint [GEOGRAPHIC_DATA] ([GEOGRAPHIC_DATA]) Planned Maint…" at bounding box center [517, 162] width 781 height 246
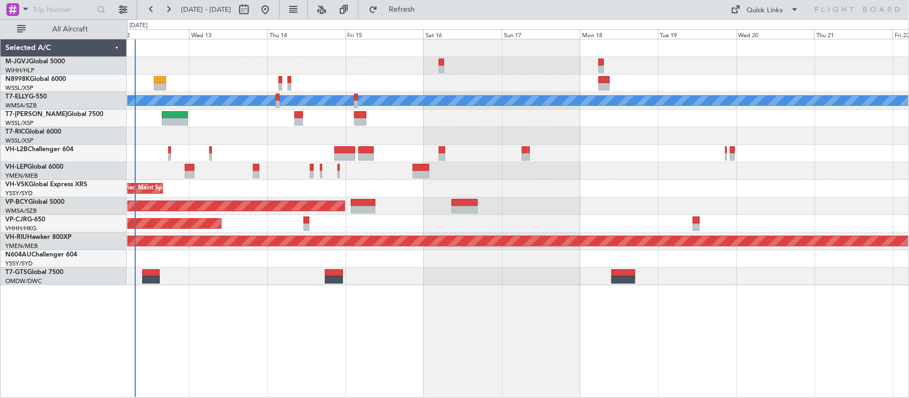
click at [394, 212] on div "Planned Maint [GEOGRAPHIC_DATA] (Sultan [PERSON_NAME] [PERSON_NAME] - Subang)" at bounding box center [517, 206] width 781 height 18
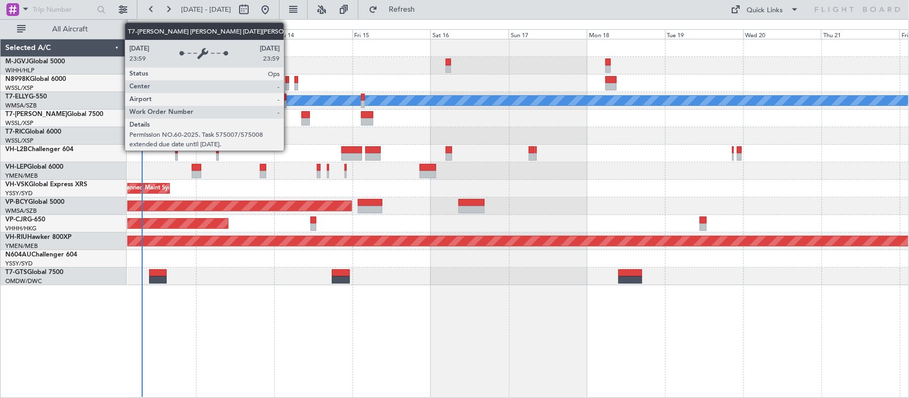
click at [309, 106] on div "[PERSON_NAME]" at bounding box center [517, 101] width 781 height 18
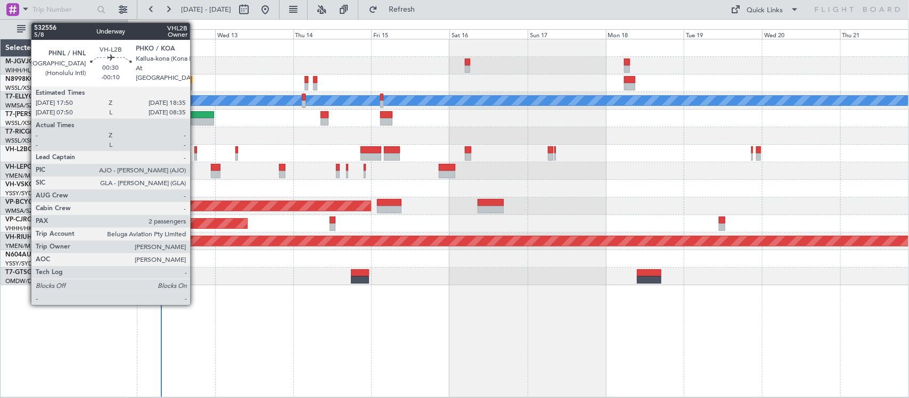
click at [195, 152] on div at bounding box center [195, 149] width 3 height 7
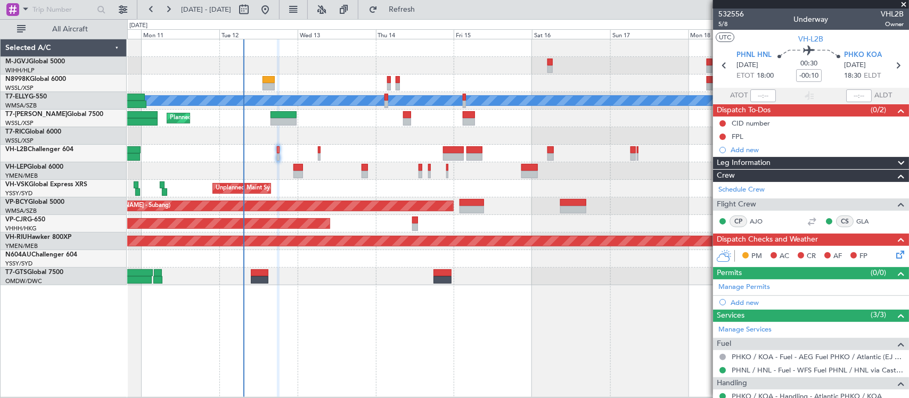
click at [467, 296] on div "[PERSON_NAME] Planned Maint [GEOGRAPHIC_DATA] ([GEOGRAPHIC_DATA]) [PERSON_NAME]…" at bounding box center [517, 218] width 781 height 359
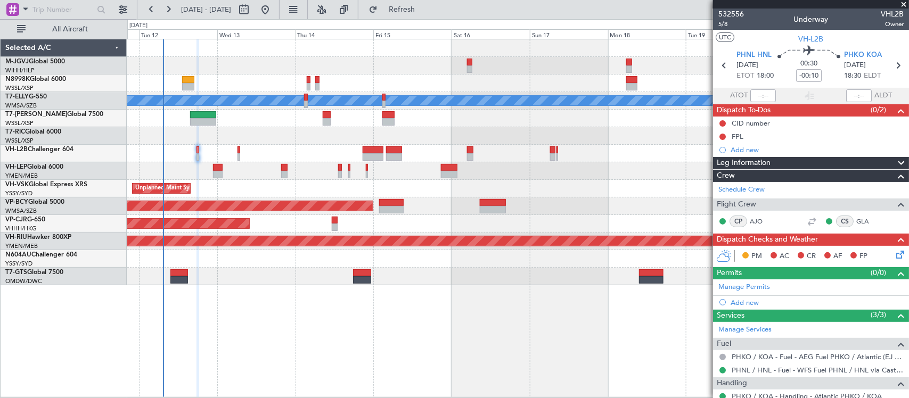
click at [333, 318] on div "[PERSON_NAME] Planned Maint [GEOGRAPHIC_DATA] ([GEOGRAPHIC_DATA]) Planned Maint…" at bounding box center [517, 218] width 781 height 359
click at [281, 142] on div "[PERSON_NAME] Planned Maint [GEOGRAPHIC_DATA] ([GEOGRAPHIC_DATA]) Planned Maint…" at bounding box center [517, 162] width 781 height 246
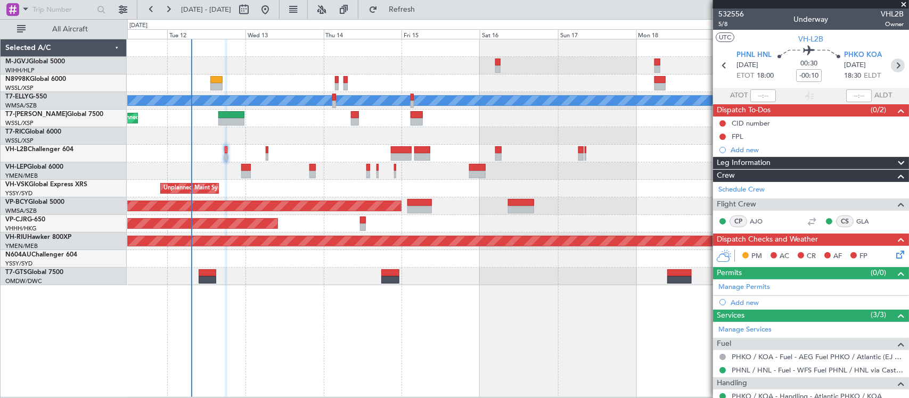
click at [890, 65] on icon at bounding box center [897, 66] width 14 height 14
